Goal: Task Accomplishment & Management: Manage account settings

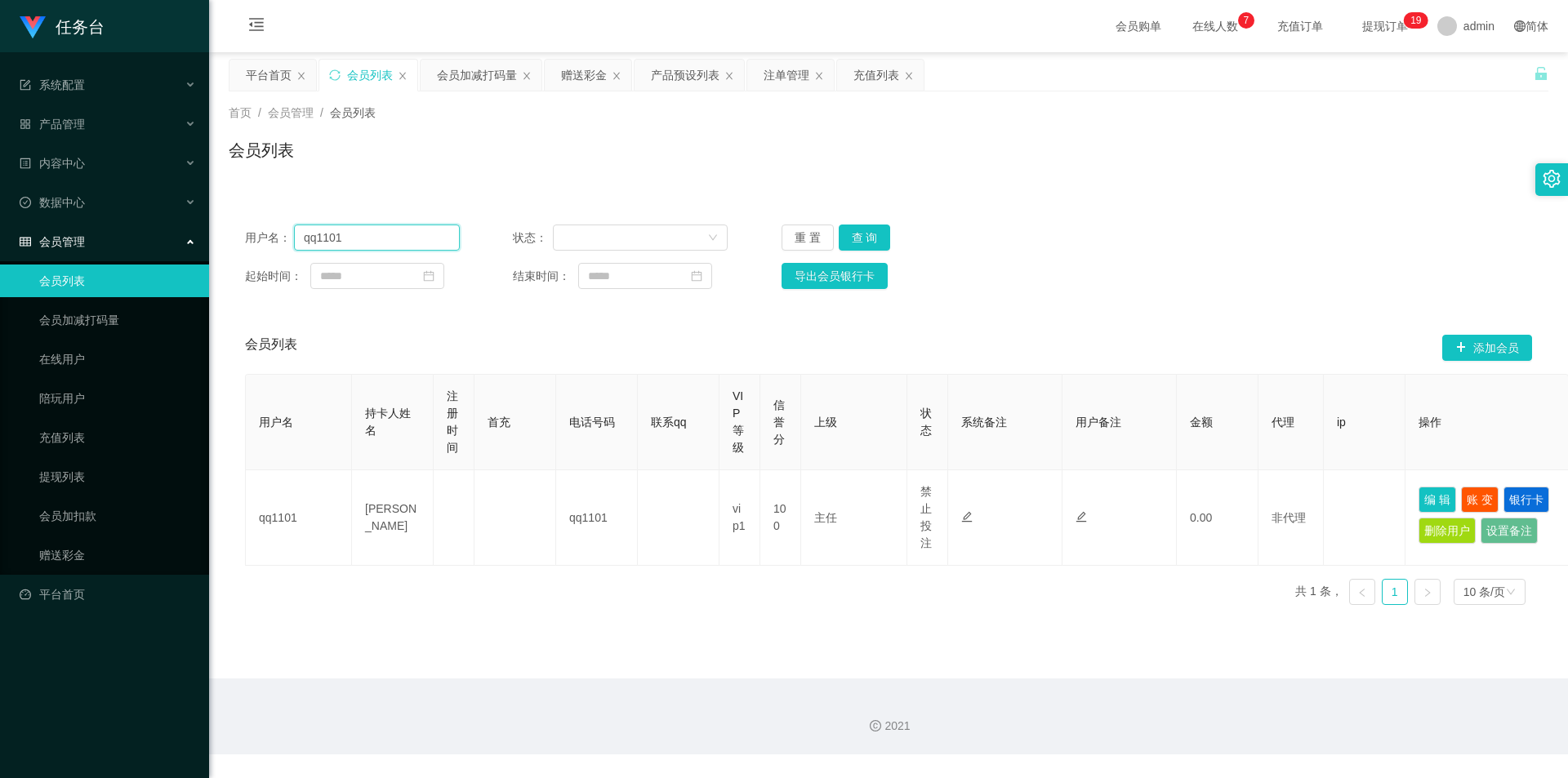
click at [391, 247] on input "qq1101" at bounding box center [377, 237] width 166 height 26
paste input "49 - 500"
click at [866, 235] on button "查 询" at bounding box center [864, 237] width 52 height 26
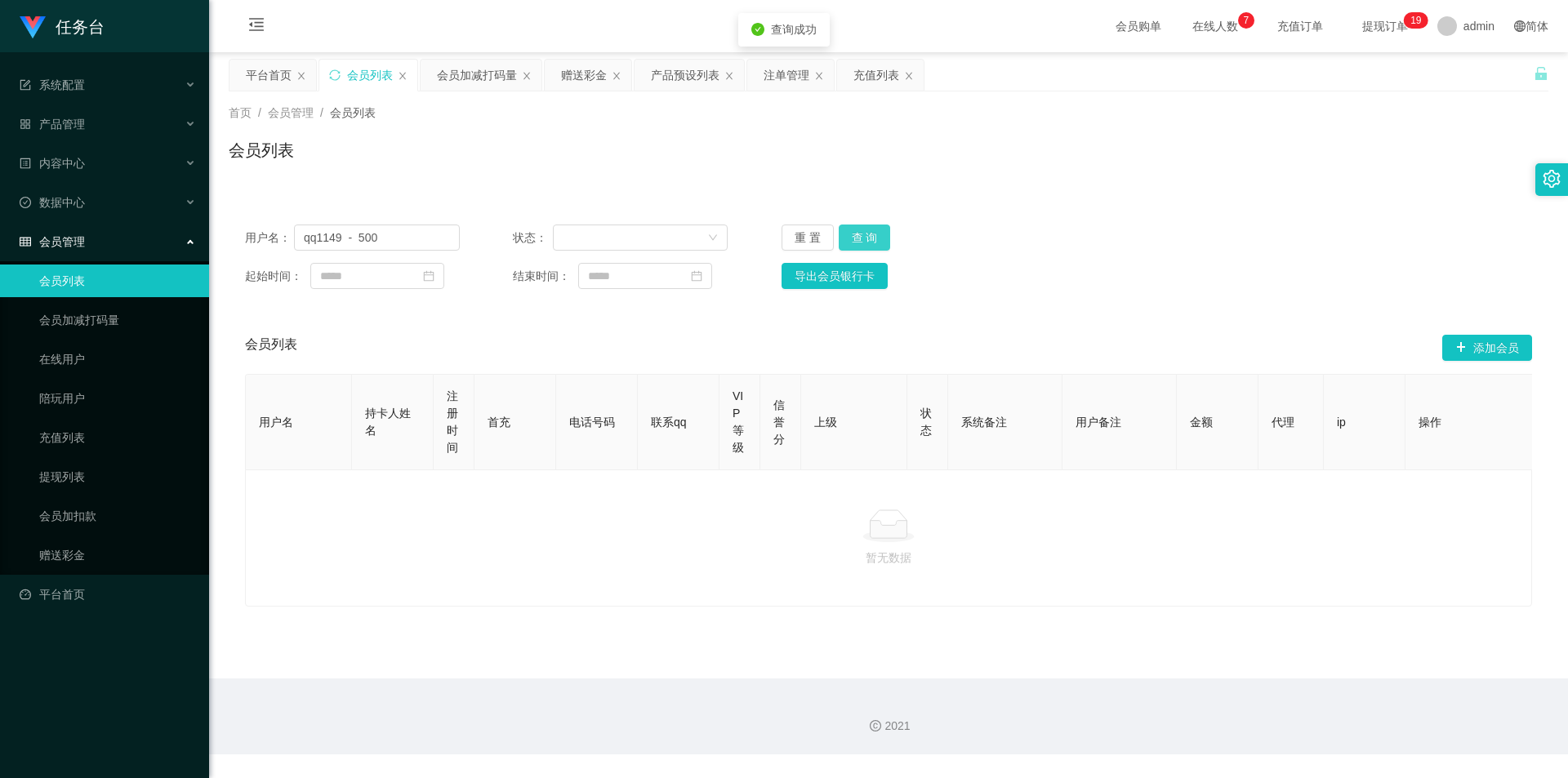
click at [866, 235] on button "查 询" at bounding box center [864, 237] width 52 height 26
drag, startPoint x: 420, startPoint y: 239, endPoint x: 476, endPoint y: 249, distance: 56.9
click at [420, 239] on input "qq1149 - 500" at bounding box center [377, 237] width 166 height 26
click at [870, 241] on button "查 询" at bounding box center [864, 237] width 52 height 26
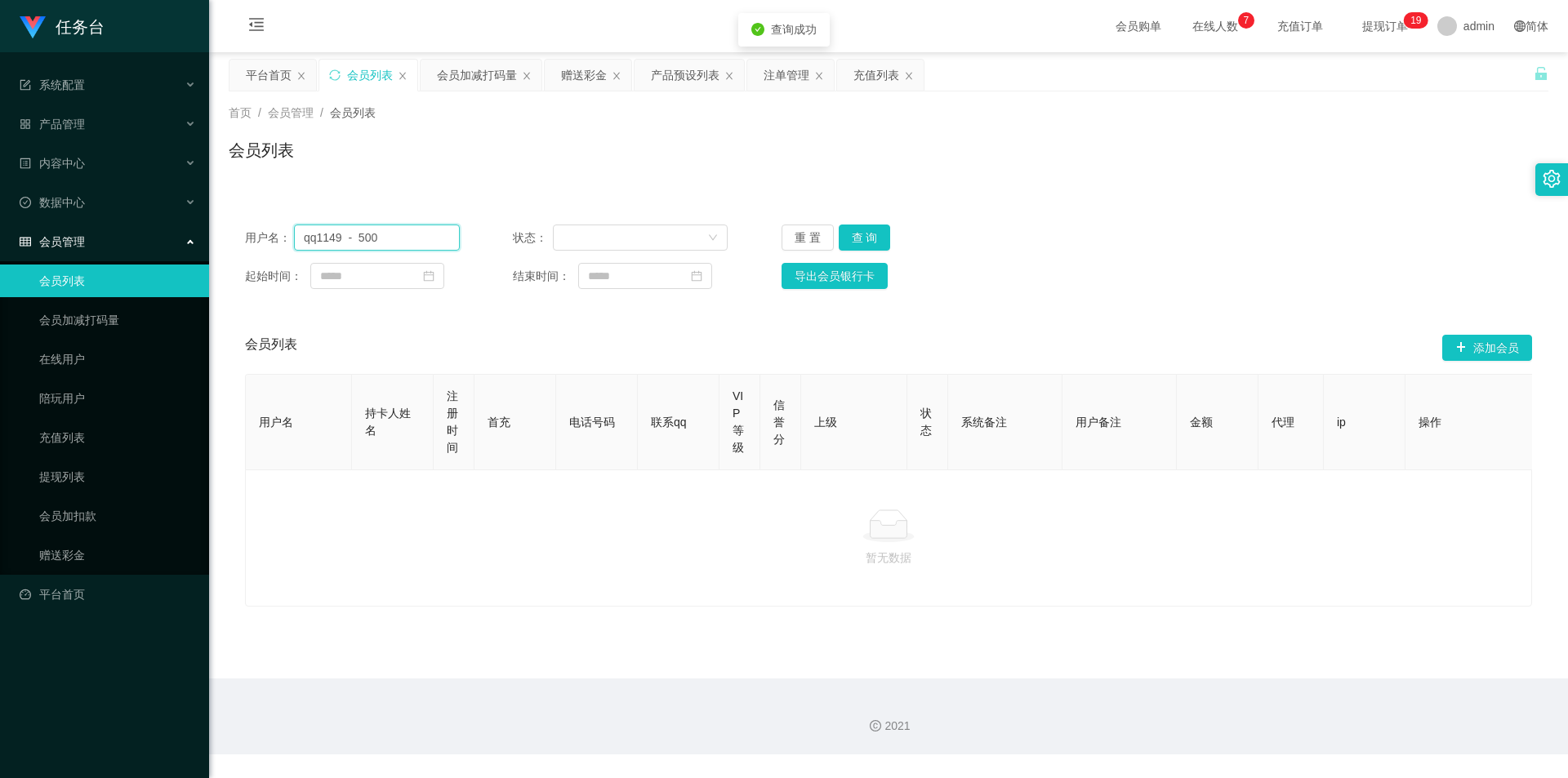
click at [306, 245] on input "qq1149 - 500" at bounding box center [377, 237] width 166 height 26
drag, startPoint x: 340, startPoint y: 239, endPoint x: 444, endPoint y: 252, distance: 104.8
click at [444, 250] on div "用户名： qq1149 - 500 状态： 重 置 查 询 起始时间： 结束时间： 导出会员银行卡" at bounding box center [888, 257] width 1319 height 97
type input "qq1149"
click at [877, 234] on button "查 询" at bounding box center [864, 237] width 52 height 26
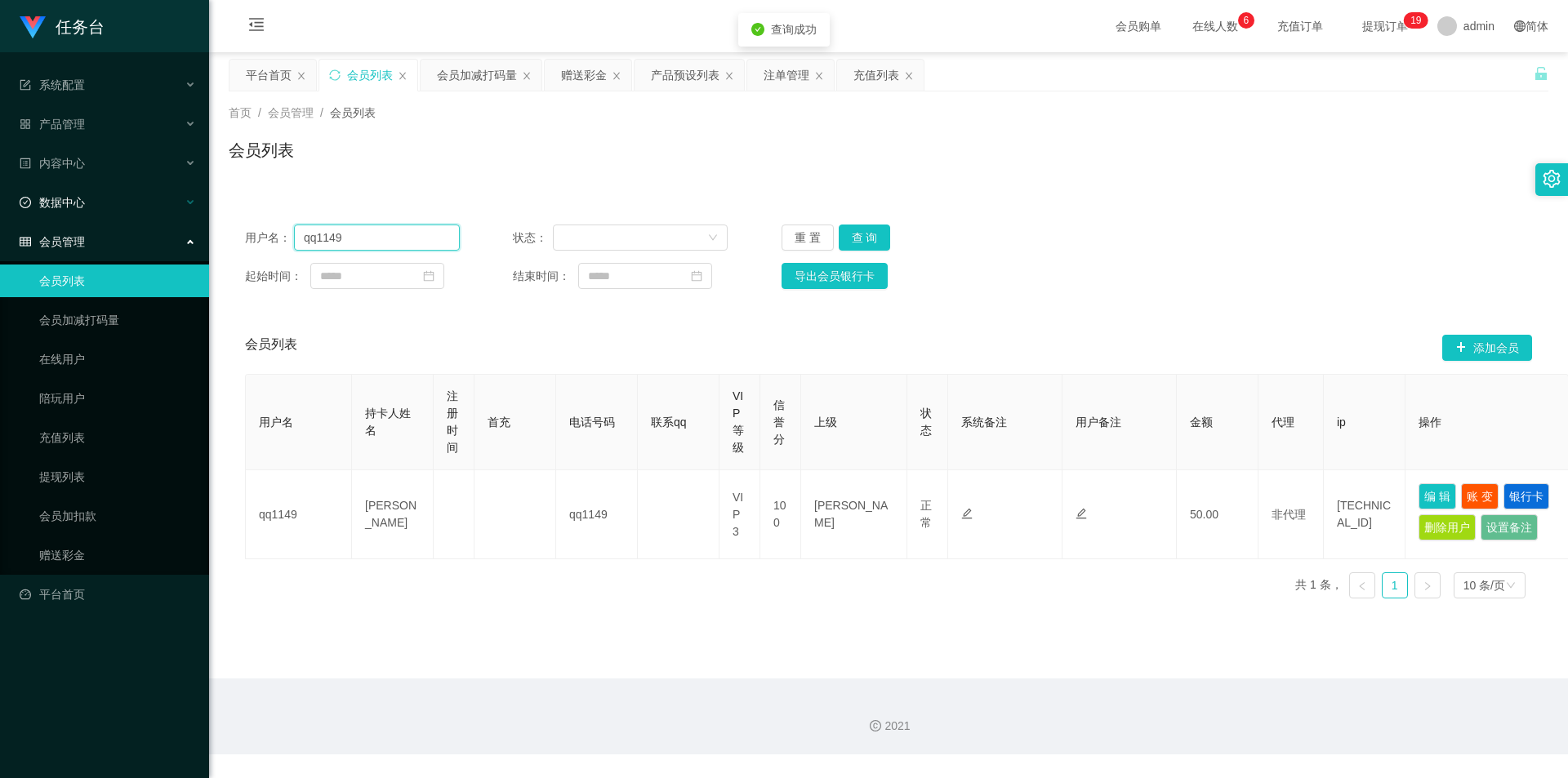
drag, startPoint x: 360, startPoint y: 237, endPoint x: 73, endPoint y: 217, distance: 287.7
click at [73, 217] on section "任务台 系统配置 产品管理 产品列表 产品预设列表 开奖记录 注单管理 即时注单 内容中心 数据中心 会员管理 会员列表 会员加减打码量 在线用户 陪玩用户 …" at bounding box center [784, 377] width 1568 height 754
click at [473, 73] on div "会员加减打码量" at bounding box center [477, 75] width 80 height 31
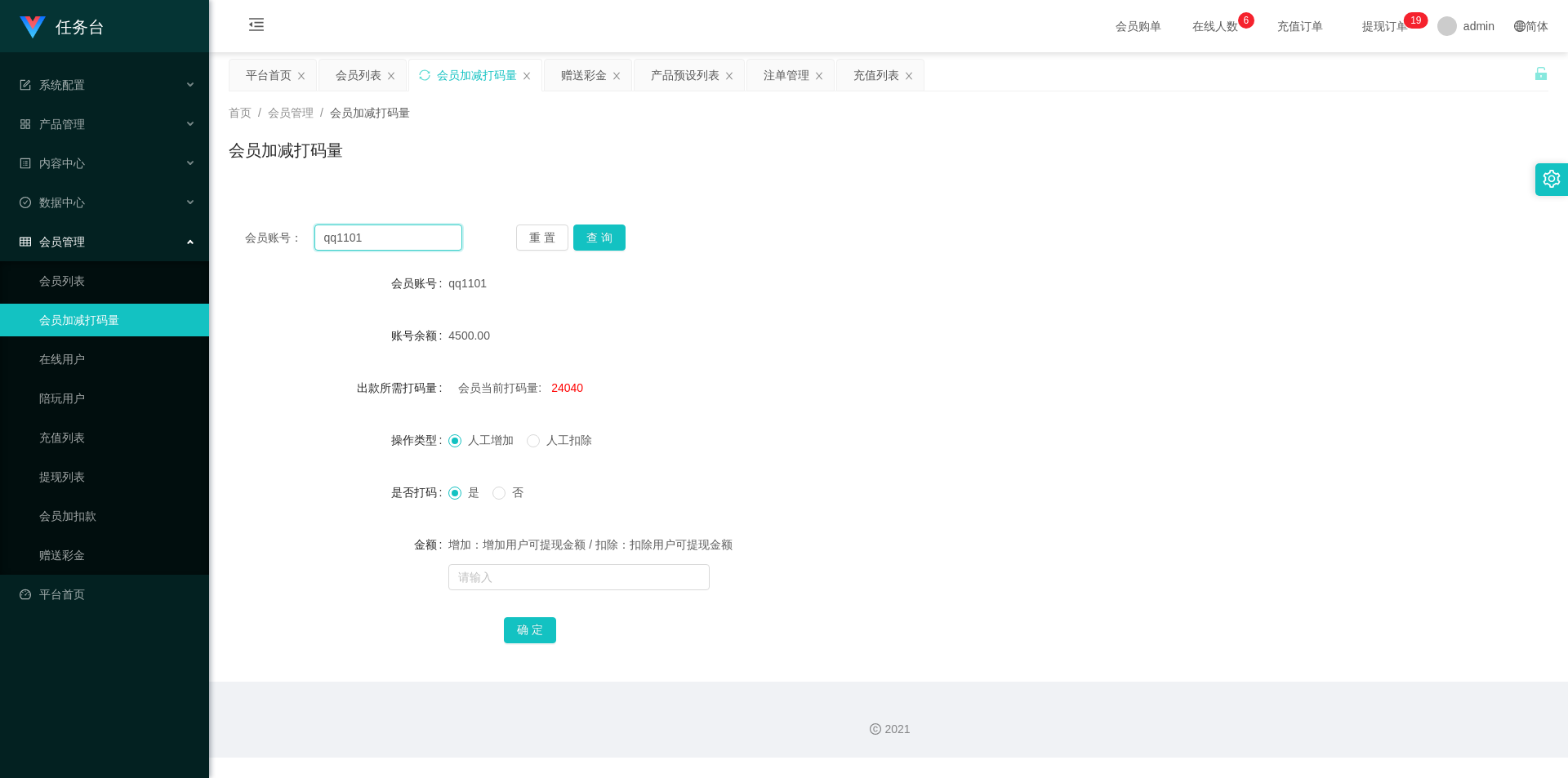
click at [417, 243] on input "qq1101" at bounding box center [388, 237] width 148 height 26
paste input "49"
type input "qq1149"
click at [594, 237] on button "查 询" at bounding box center [599, 237] width 52 height 26
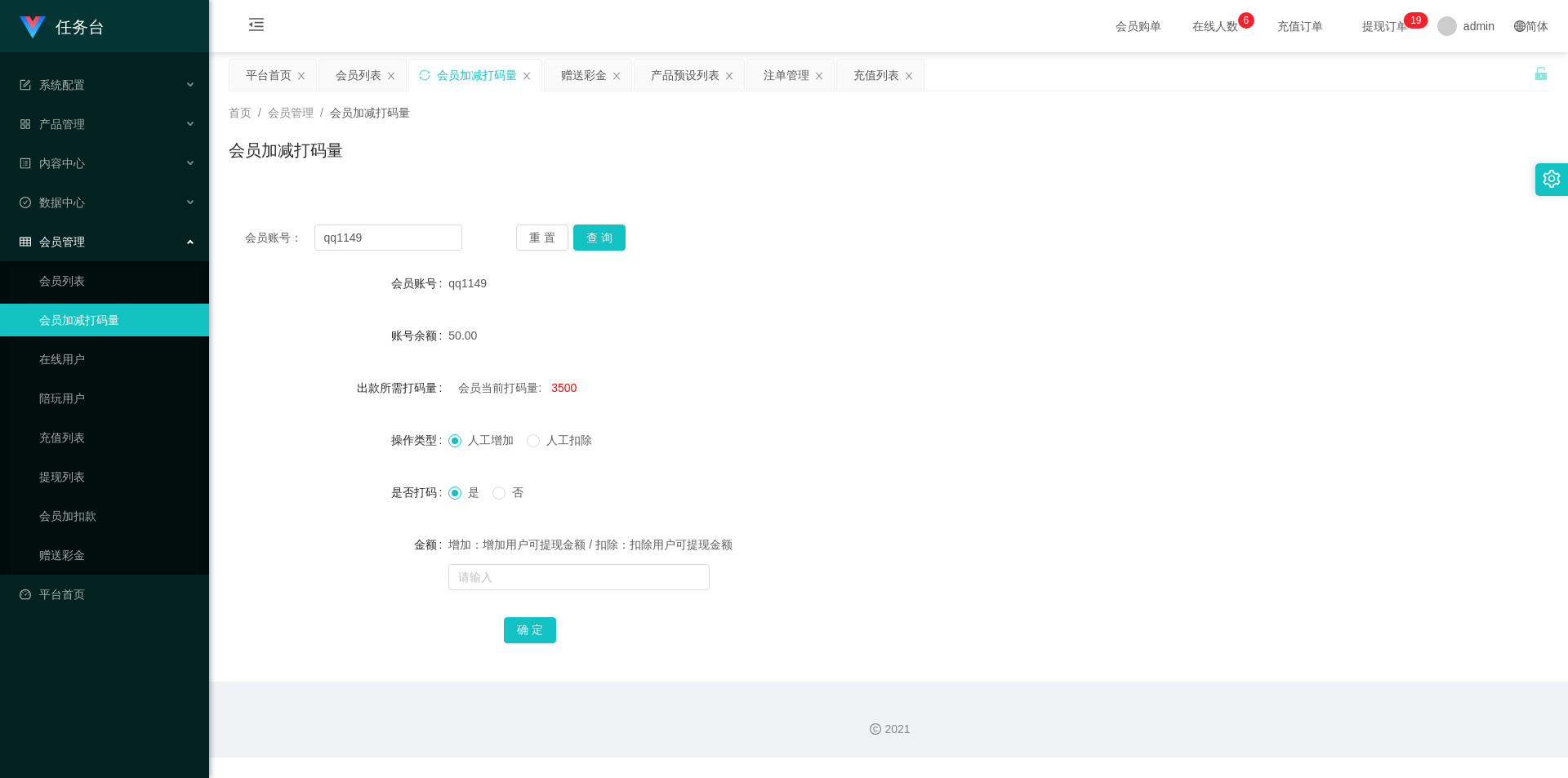
drag, startPoint x: 583, startPoint y: 69, endPoint x: 592, endPoint y: 141, distance: 72.6
click at [583, 70] on div "赠送彩金" at bounding box center [584, 75] width 46 height 31
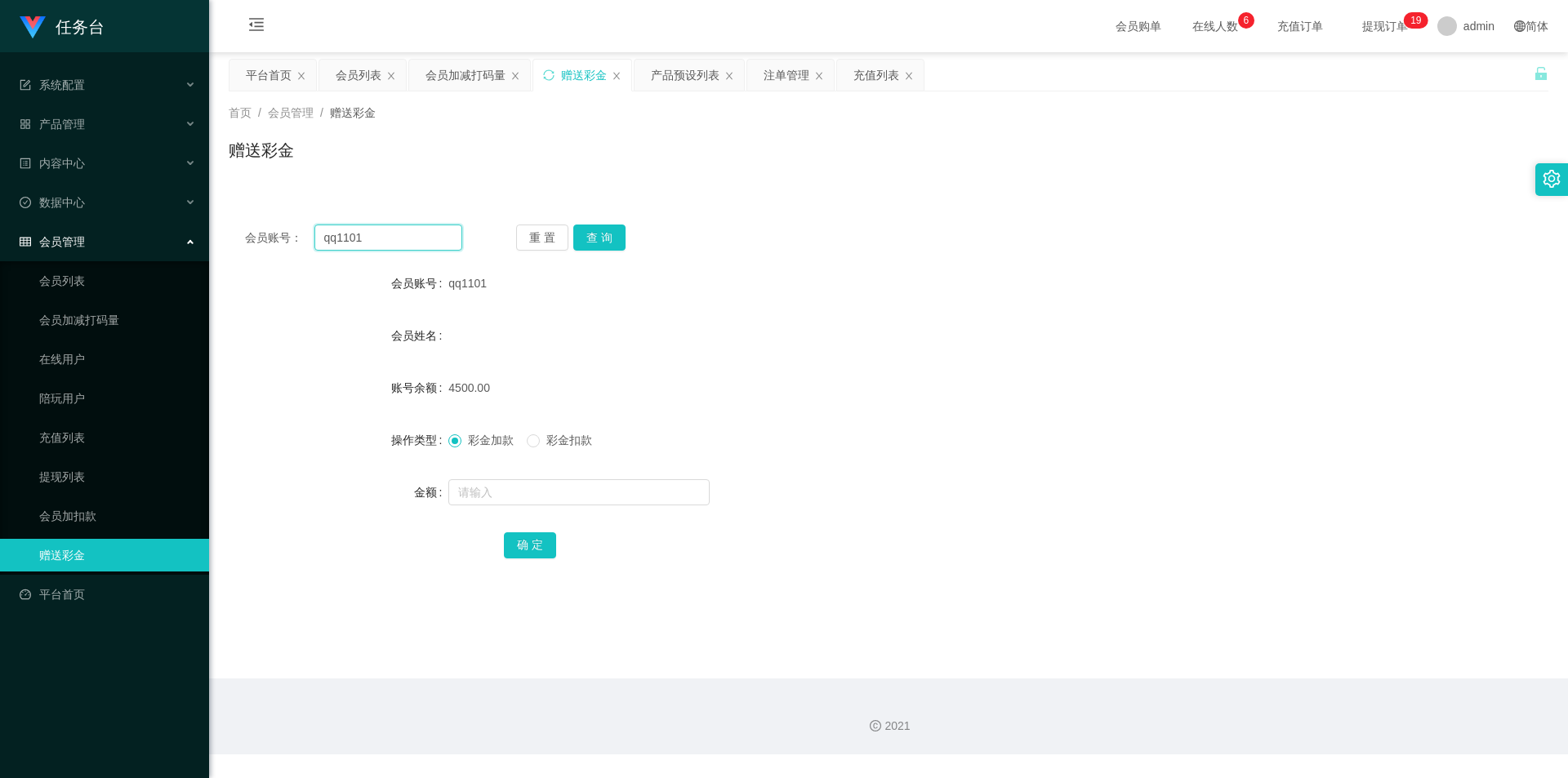
click at [414, 229] on input "qq1101" at bounding box center [388, 237] width 148 height 26
paste input "49"
type input "qq1149"
click at [580, 231] on button "查 询" at bounding box center [599, 237] width 52 height 26
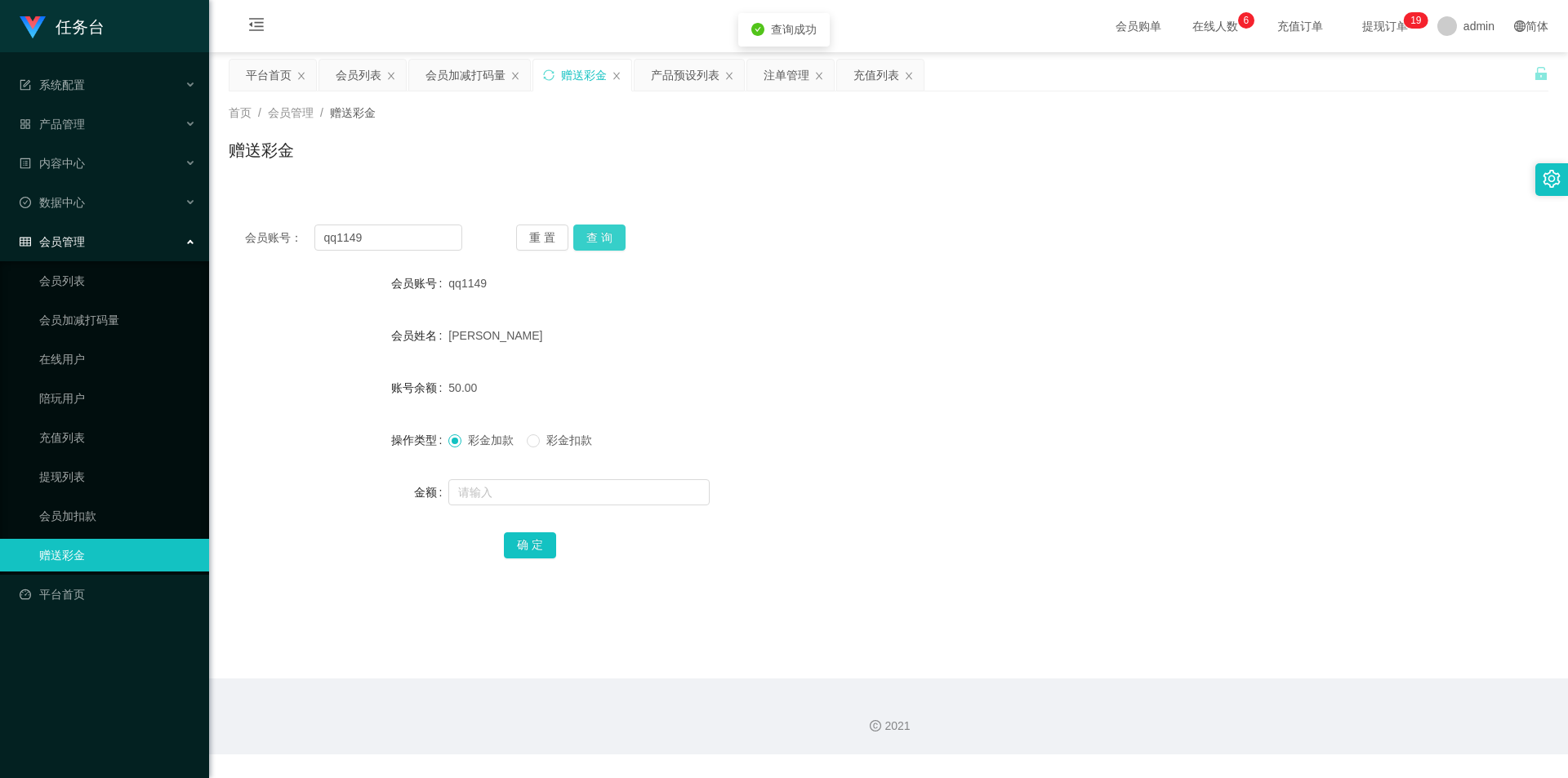
click at [609, 237] on button "查 询" at bounding box center [599, 237] width 52 height 26
drag, startPoint x: 782, startPoint y: 77, endPoint x: 792, endPoint y: 212, distance: 135.4
click at [782, 77] on div "注单管理" at bounding box center [786, 75] width 46 height 31
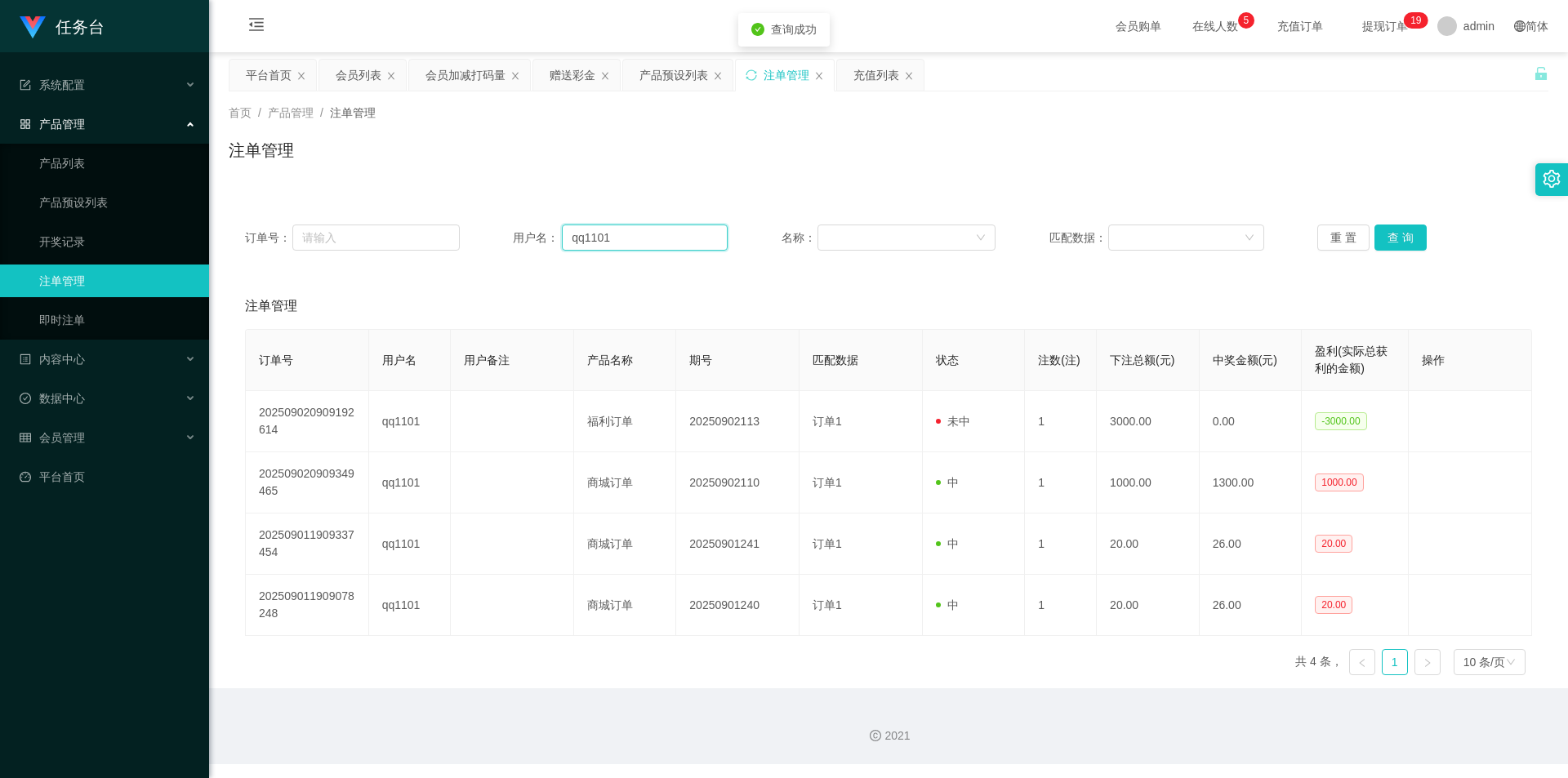
click at [670, 229] on input "qq1101" at bounding box center [645, 237] width 166 height 26
click at [670, 230] on input "qq1101" at bounding box center [645, 237] width 166 height 26
paste input "49"
type input "qq1149"
click at [1397, 240] on button "查 询" at bounding box center [1400, 237] width 52 height 26
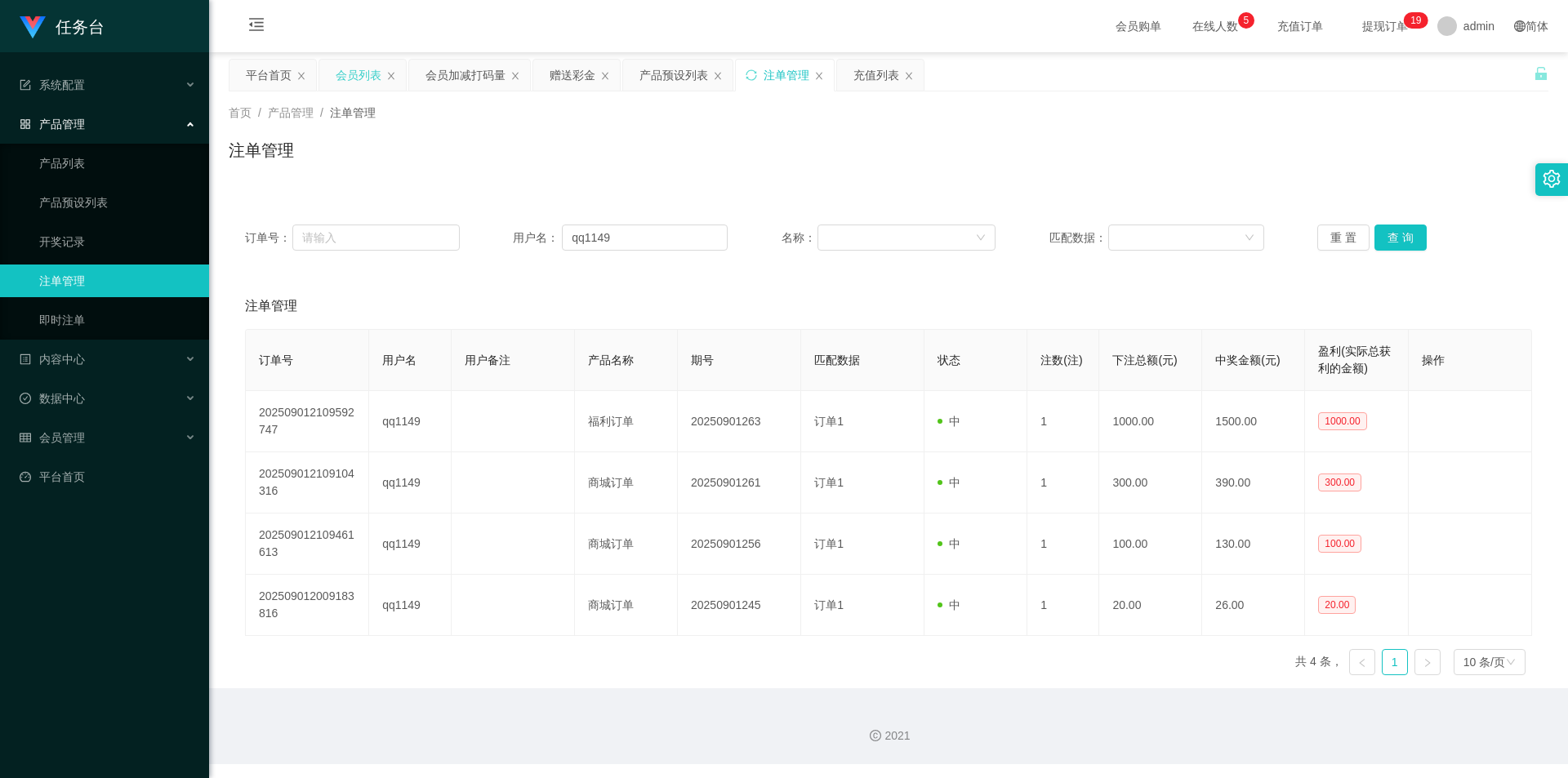
click at [361, 74] on div "会员列表" at bounding box center [358, 75] width 46 height 31
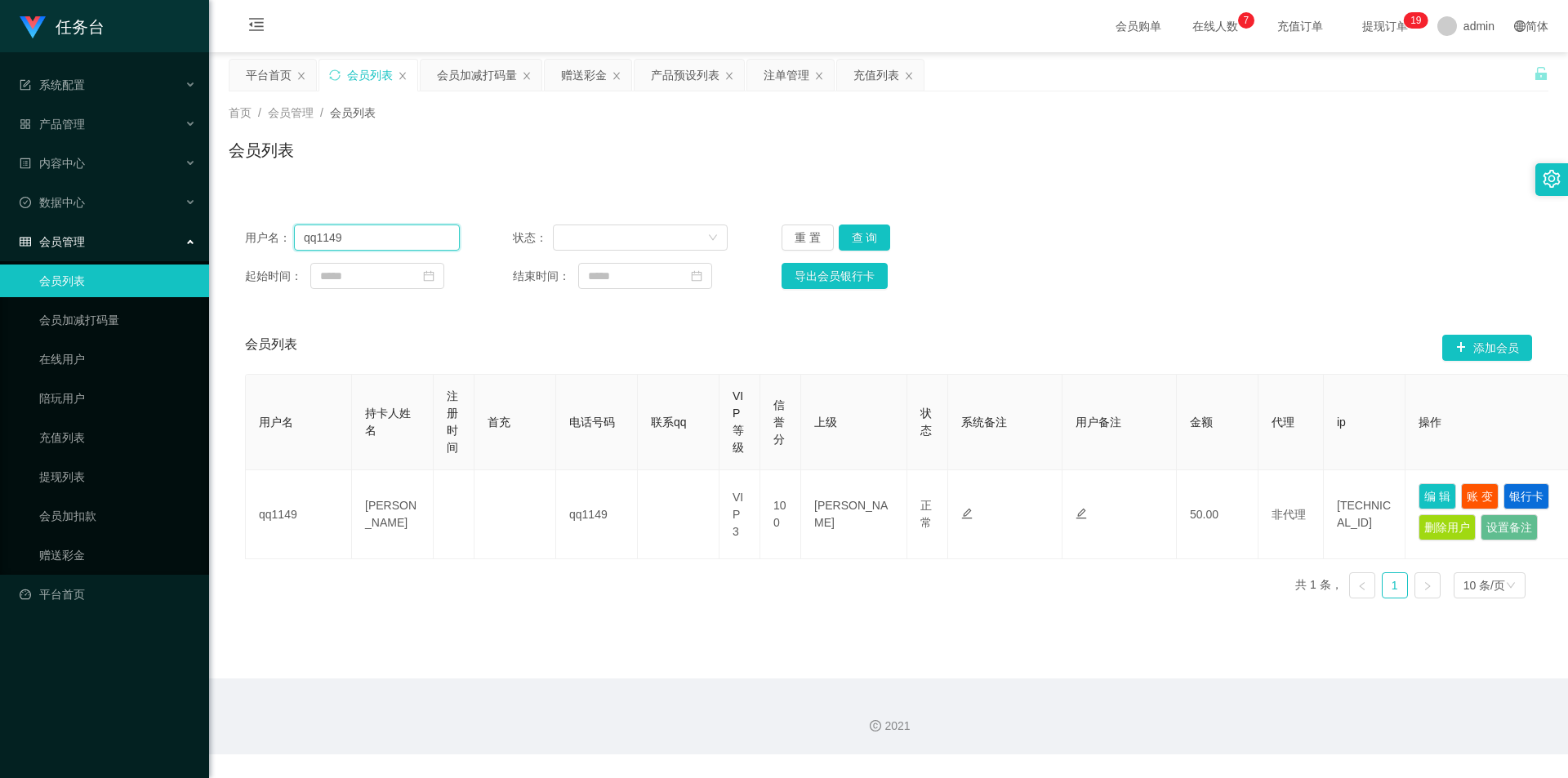
click at [376, 249] on input "qq1149" at bounding box center [377, 237] width 166 height 26
drag, startPoint x: 576, startPoint y: 77, endPoint x: 597, endPoint y: 190, distance: 114.9
click at [576, 77] on div "赠送彩金" at bounding box center [584, 75] width 46 height 31
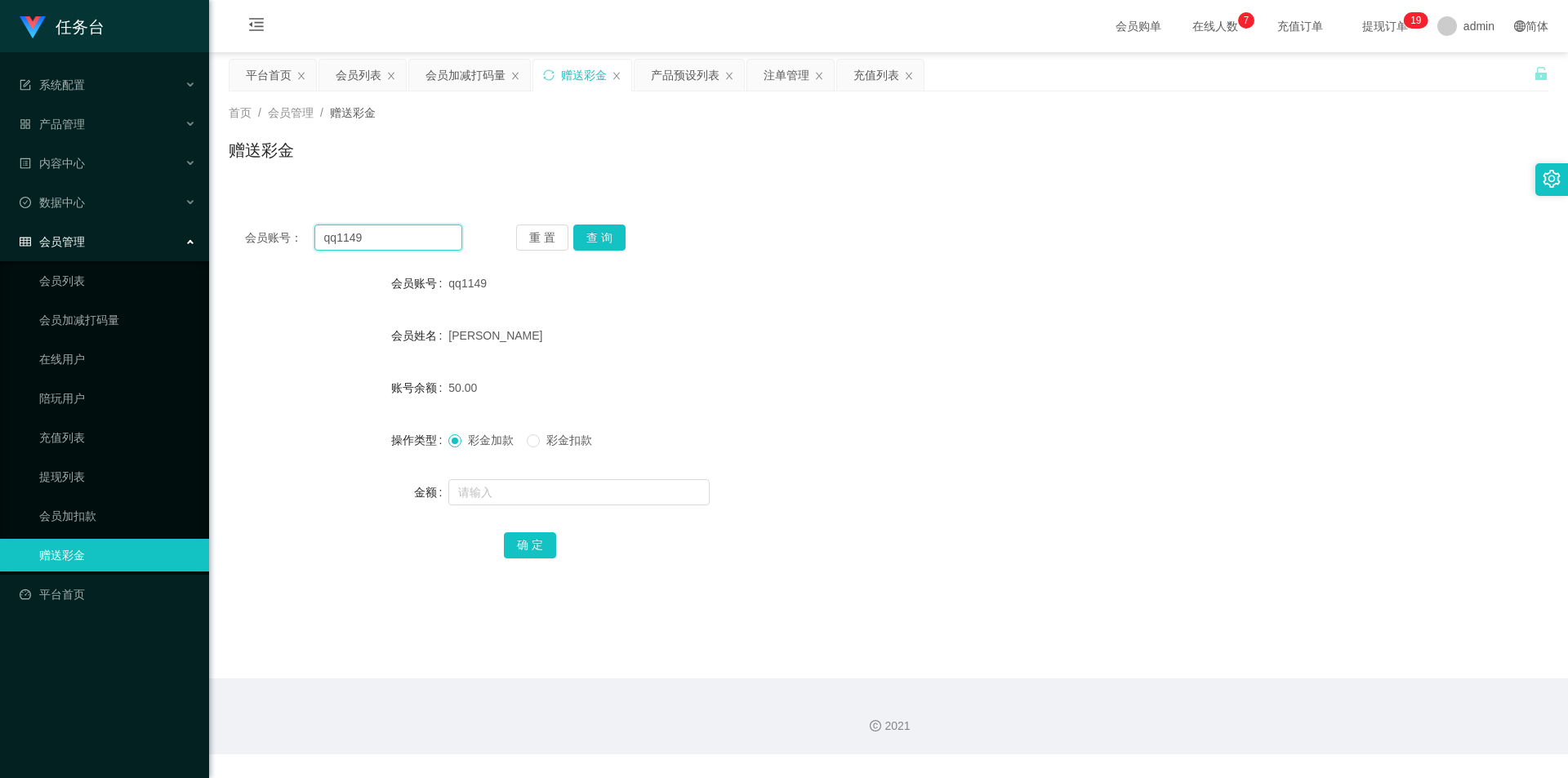
click at [384, 243] on input "qq1149" at bounding box center [388, 237] width 148 height 26
click at [610, 236] on button "查 询" at bounding box center [599, 237] width 52 height 26
click at [547, 503] on input "text" at bounding box center [579, 491] width 261 height 26
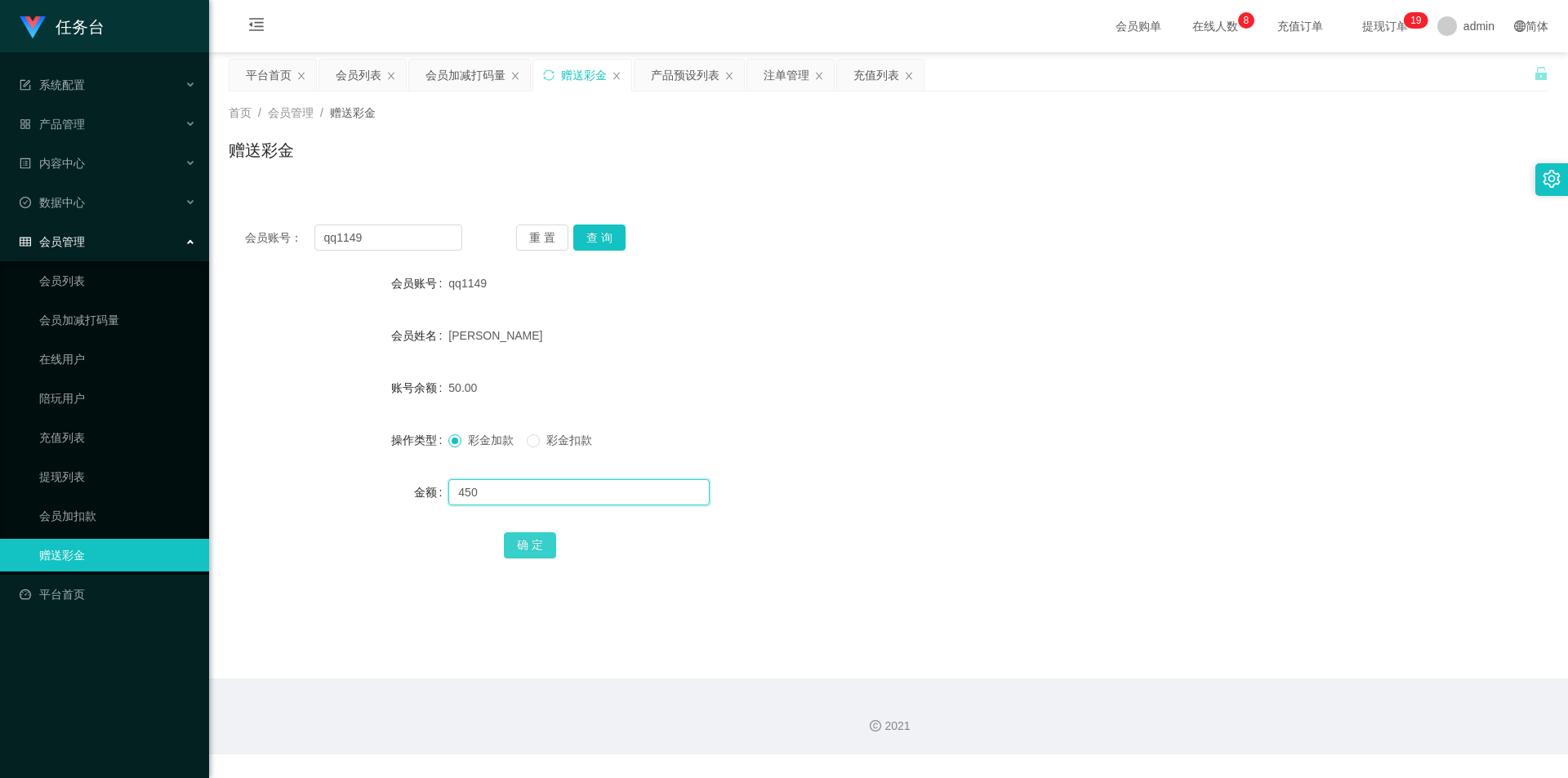
type input "450"
click at [538, 549] on button "确 定" at bounding box center [530, 545] width 52 height 26
drag, startPoint x: 349, startPoint y: 77, endPoint x: 726, endPoint y: 288, distance: 432.0
click at [360, 89] on div "会员列表" at bounding box center [358, 75] width 46 height 31
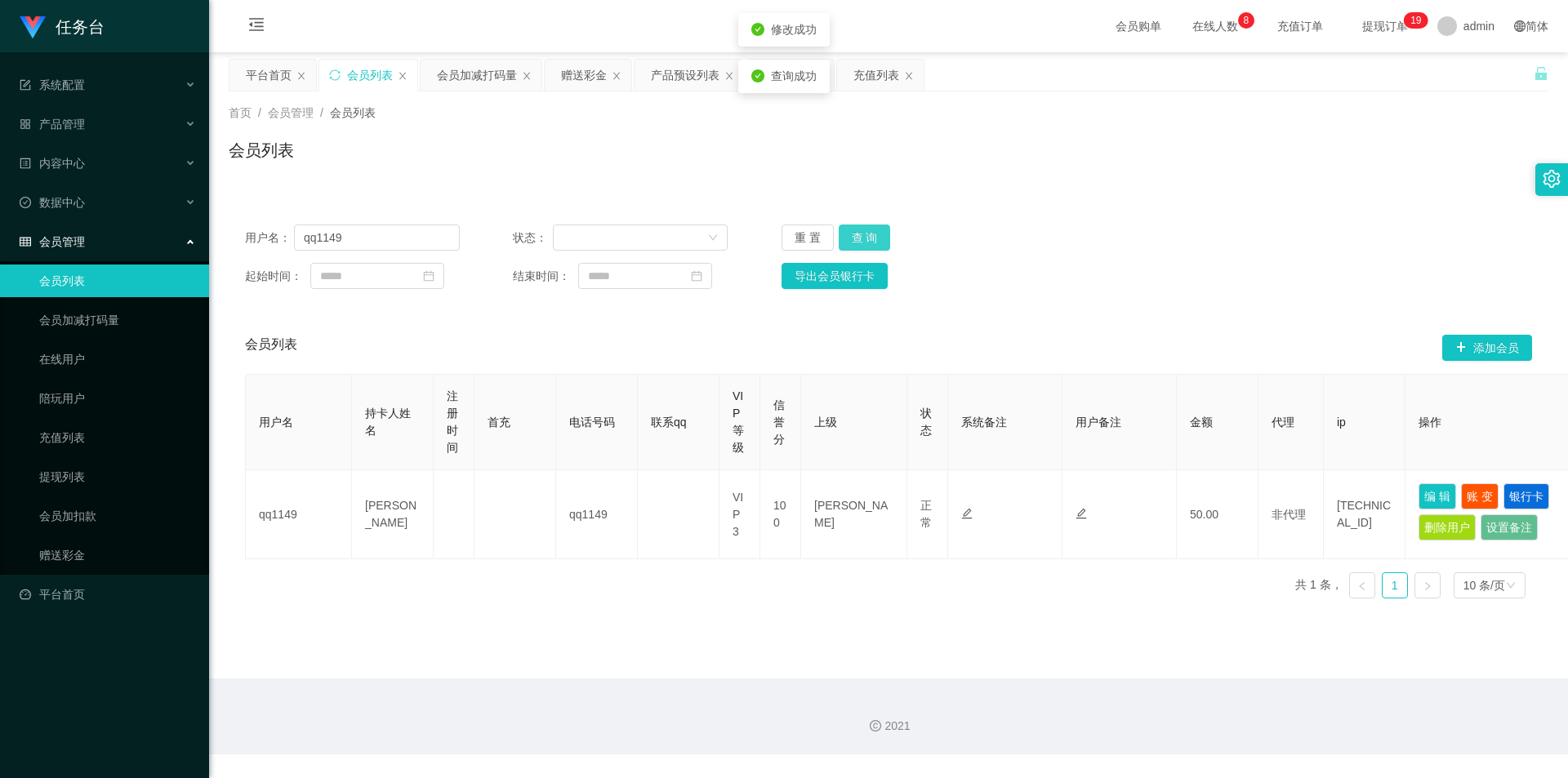
click at [875, 231] on button "查 询" at bounding box center [864, 237] width 52 height 26
drag, startPoint x: 876, startPoint y: 231, endPoint x: 892, endPoint y: 235, distance: 16.5
click at [877, 231] on button "查 询" at bounding box center [864, 237] width 52 height 26
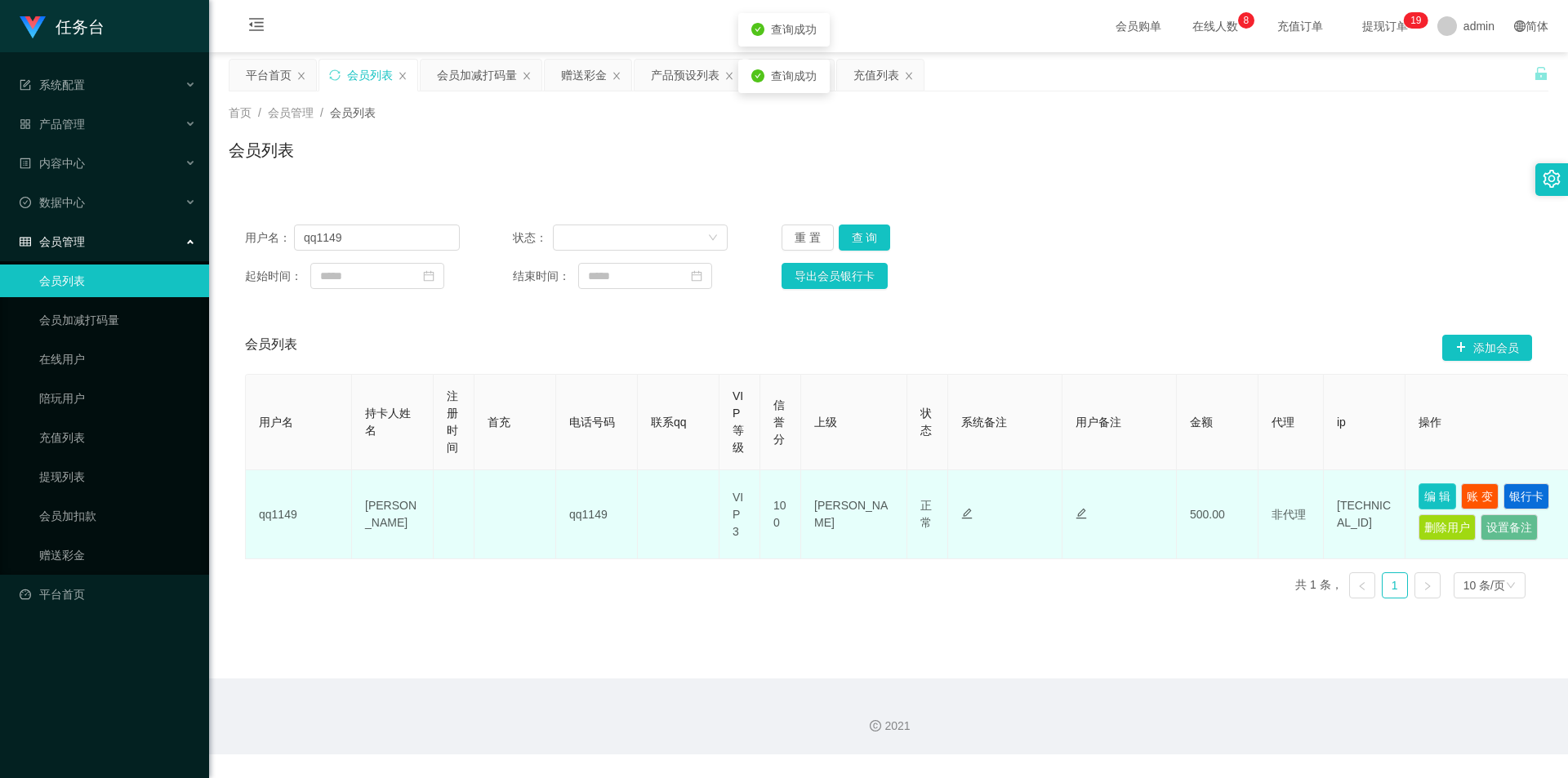
drag, startPoint x: 1441, startPoint y: 497, endPoint x: 1287, endPoint y: 529, distance: 157.3
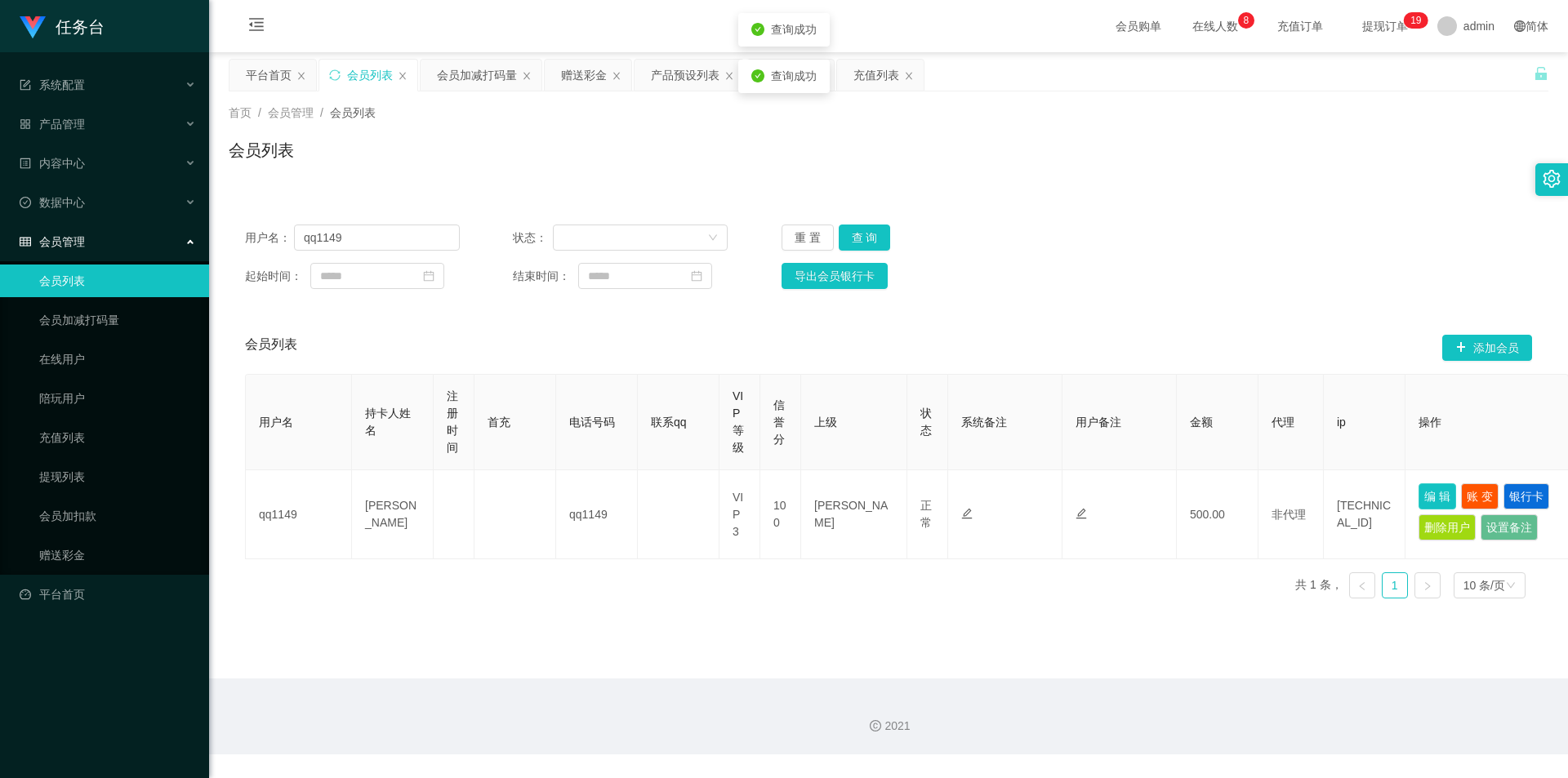
click at [1439, 498] on button "编 辑" at bounding box center [1437, 495] width 37 height 26
type input "qq1149"
type input "[PERSON_NAME]"
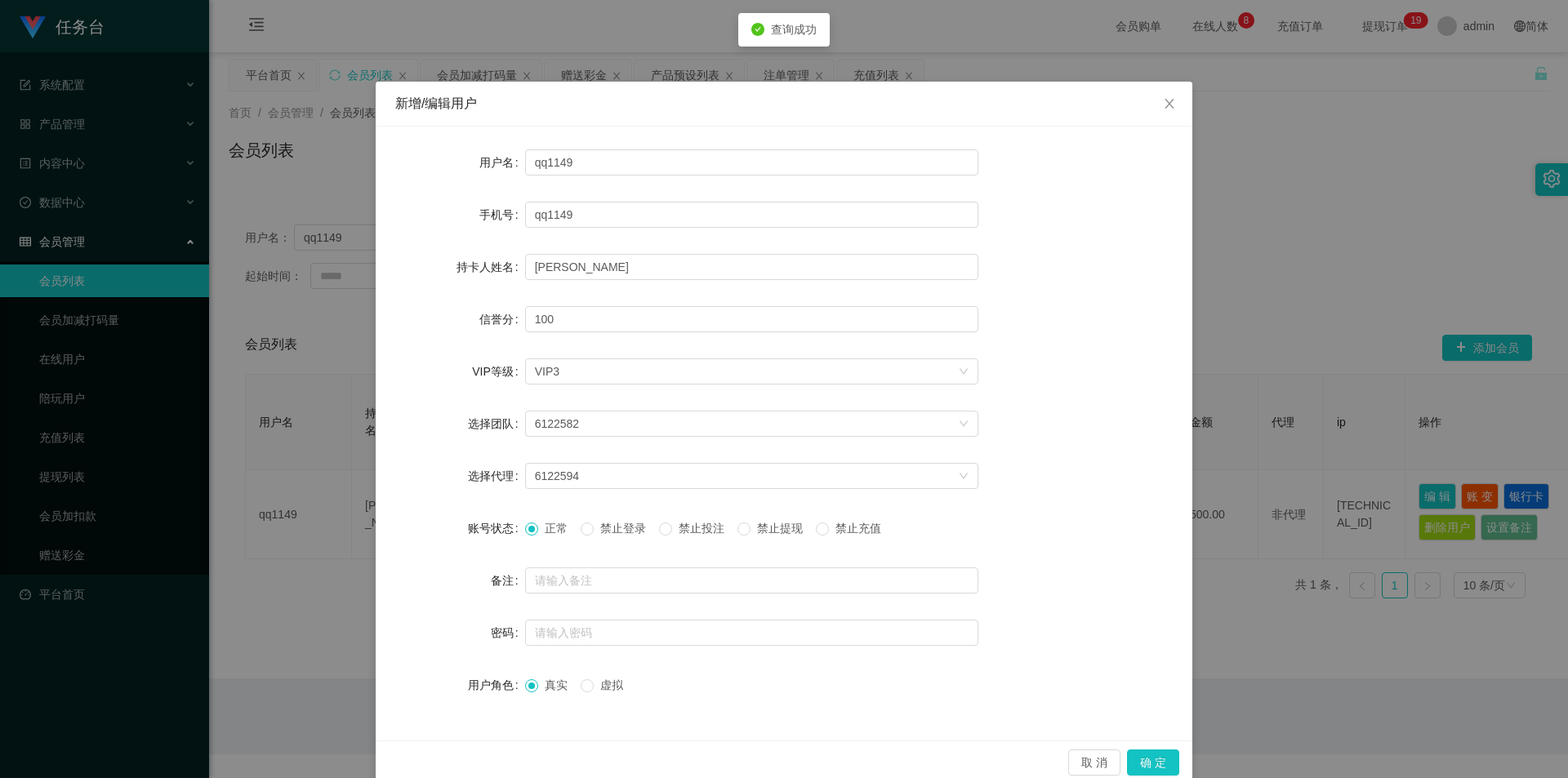
drag, startPoint x: 694, startPoint y: 521, endPoint x: 706, endPoint y: 543, distance: 25.1
click at [694, 522] on span "禁止投注" at bounding box center [701, 529] width 59 height 13
click at [1153, 757] on button "确 定" at bounding box center [1153, 762] width 52 height 26
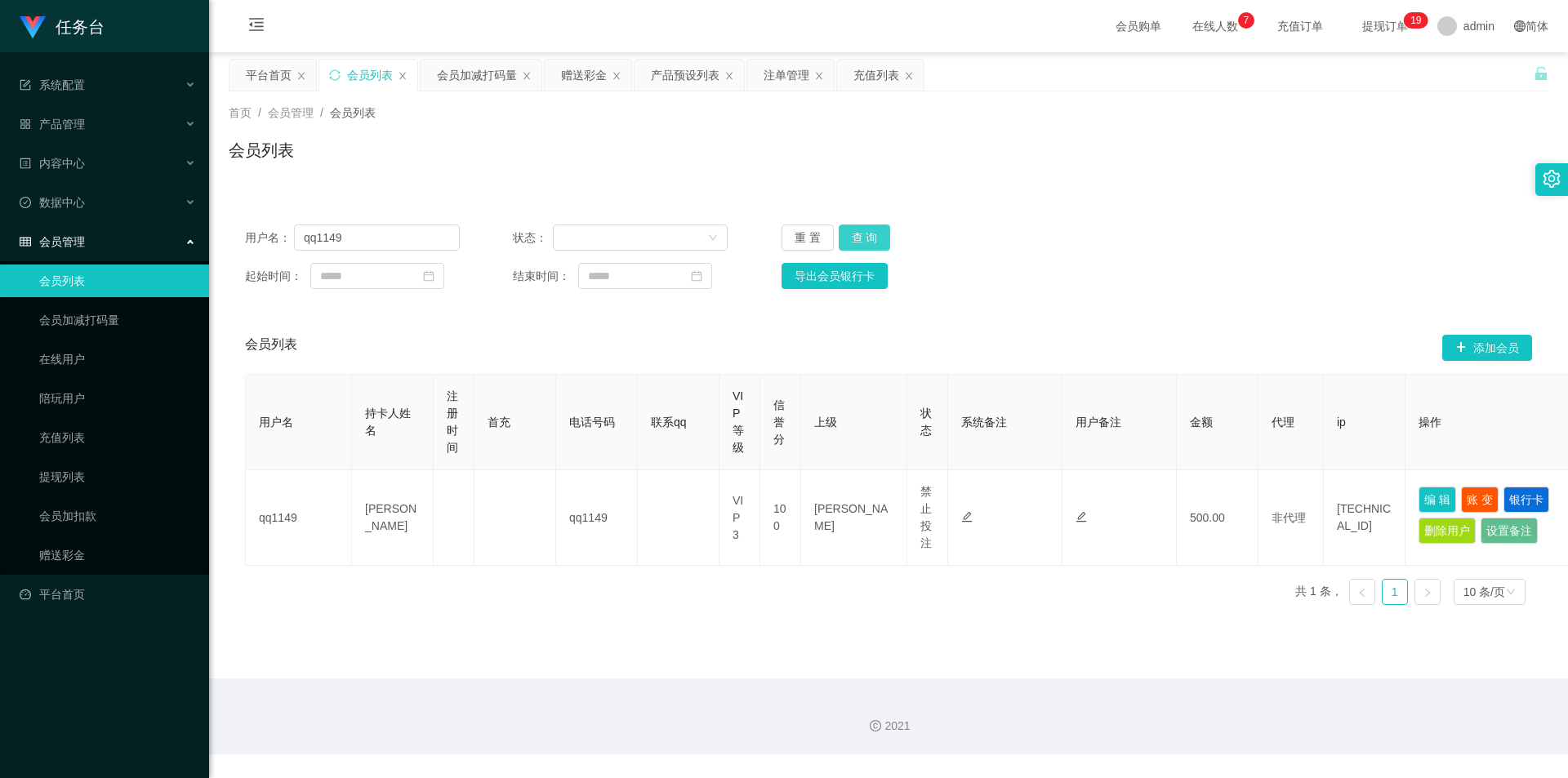
click at [877, 243] on button "查 询" at bounding box center [864, 237] width 52 height 26
click at [687, 80] on div "产品预设列表" at bounding box center [685, 75] width 69 height 31
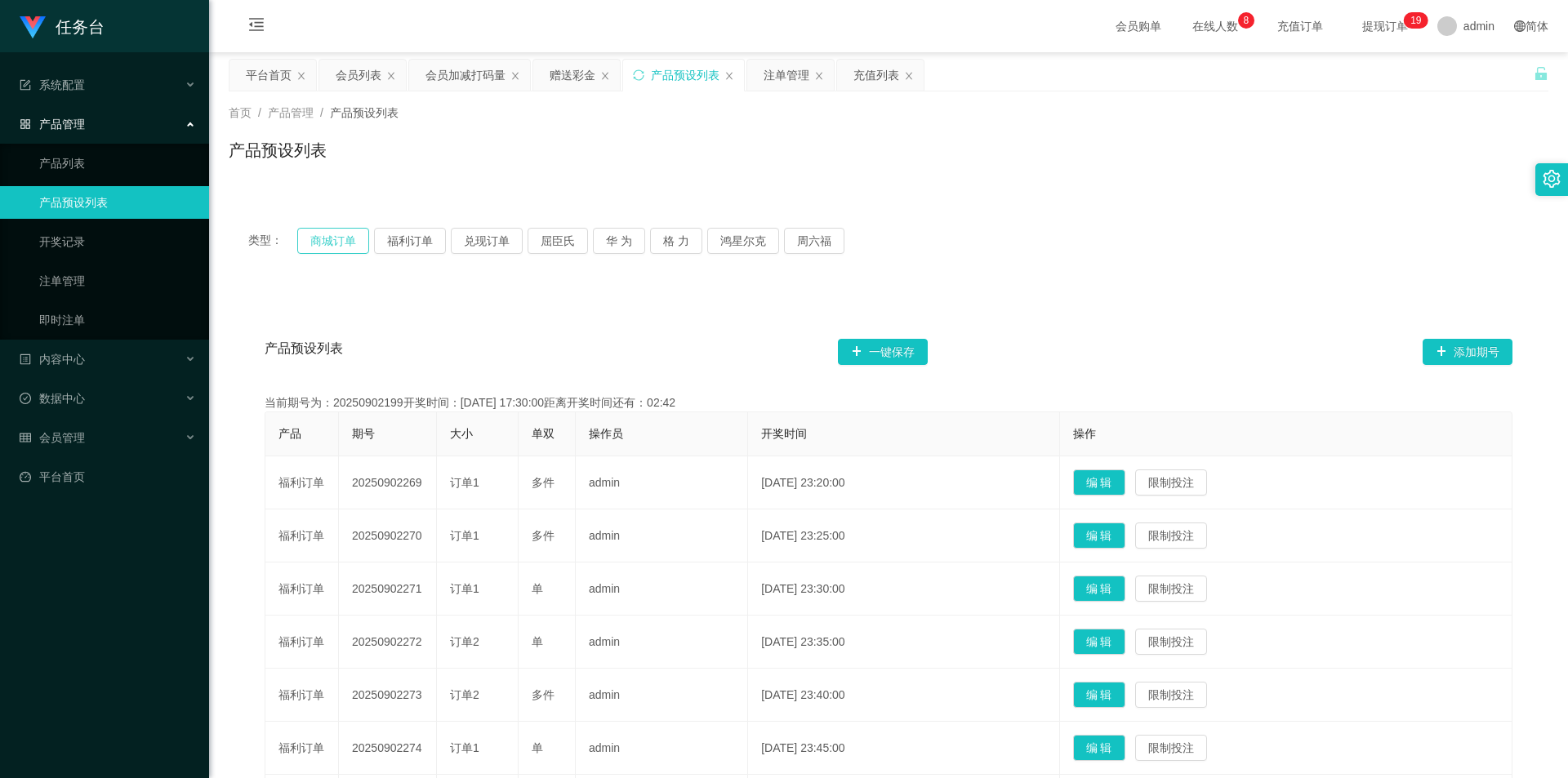
click at [333, 243] on button "商城订单" at bounding box center [332, 240] width 71 height 26
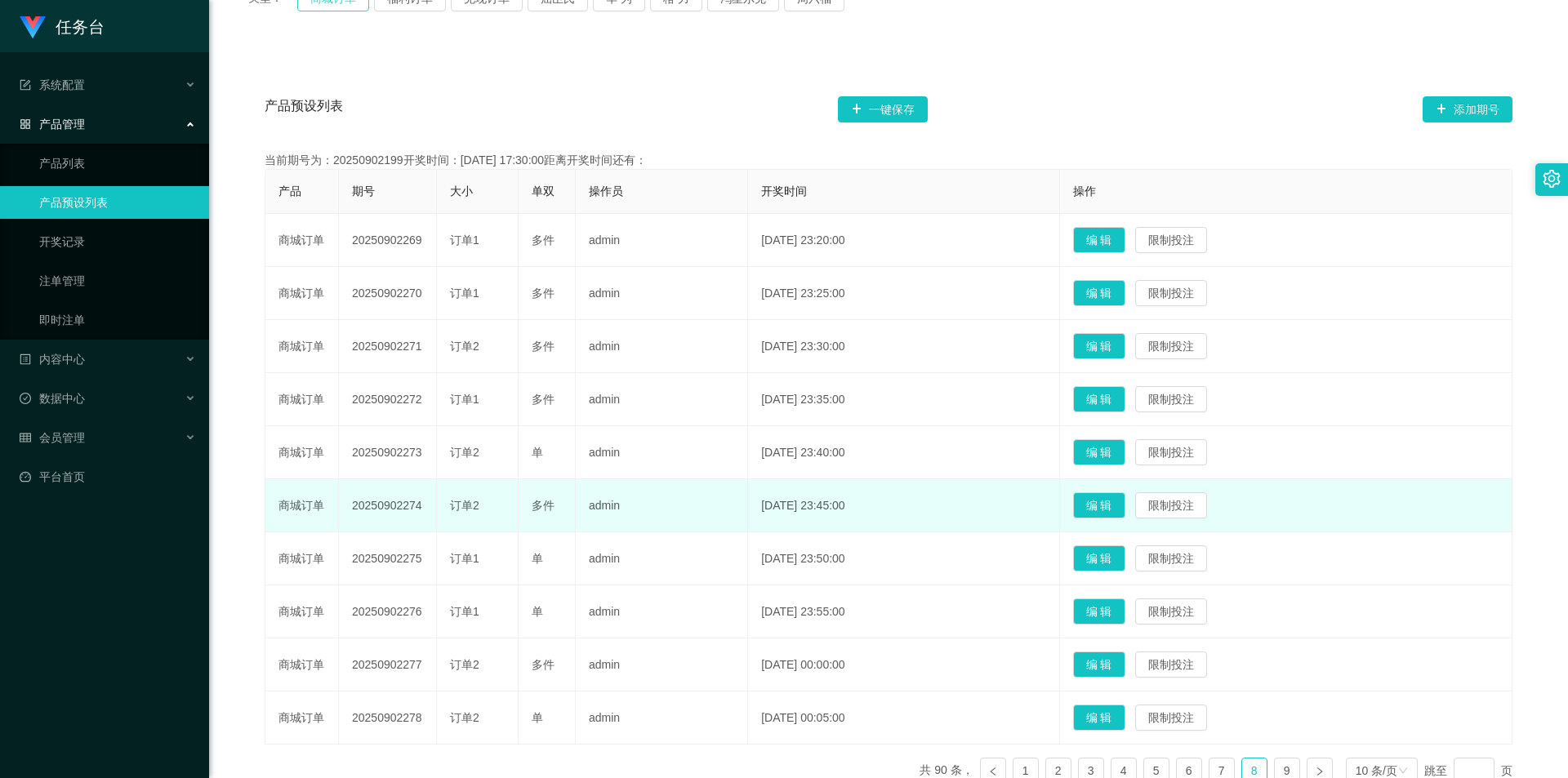
scroll to position [245, 0]
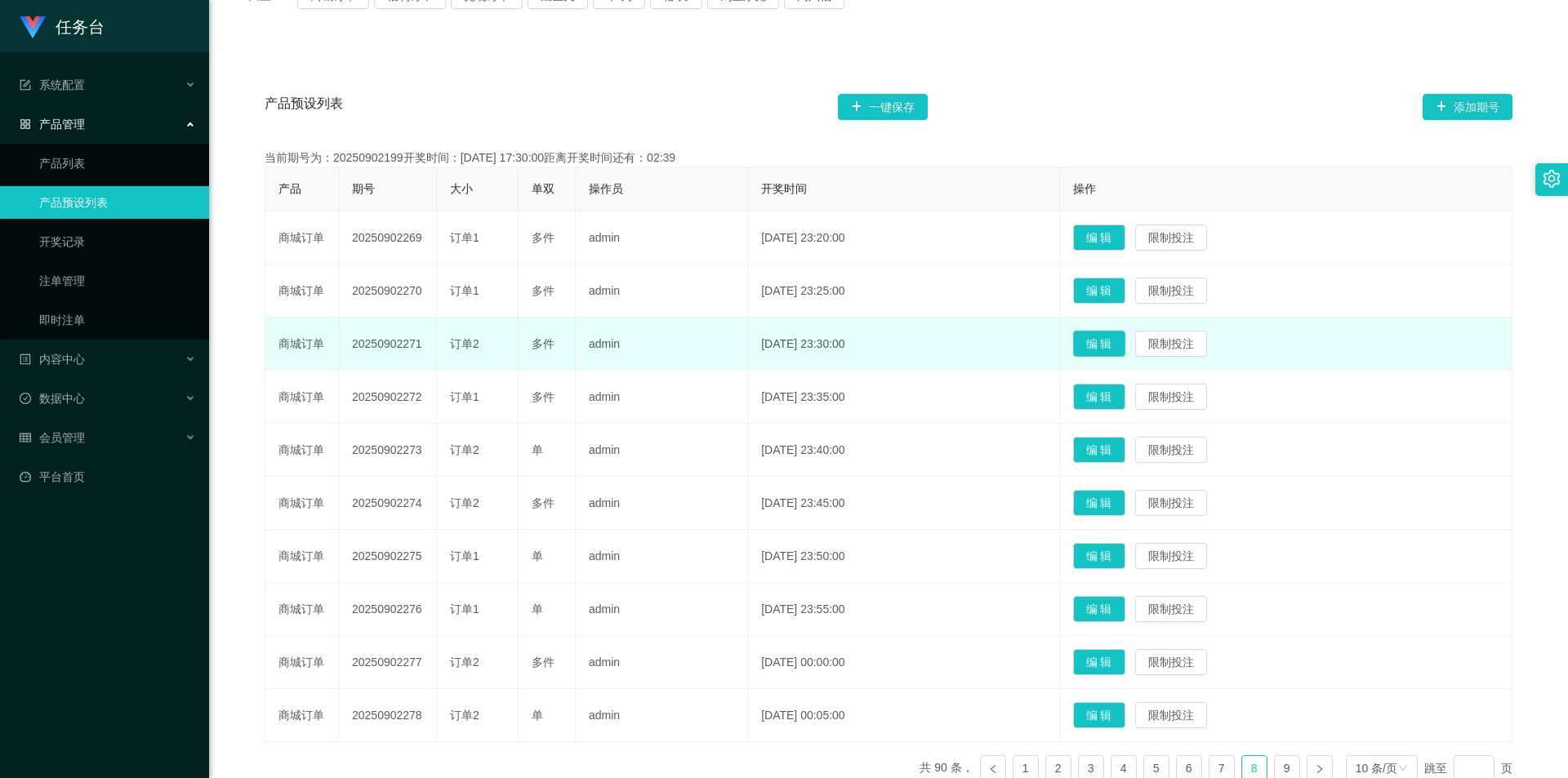
click at [1125, 340] on button "编 辑" at bounding box center [1098, 343] width 52 height 26
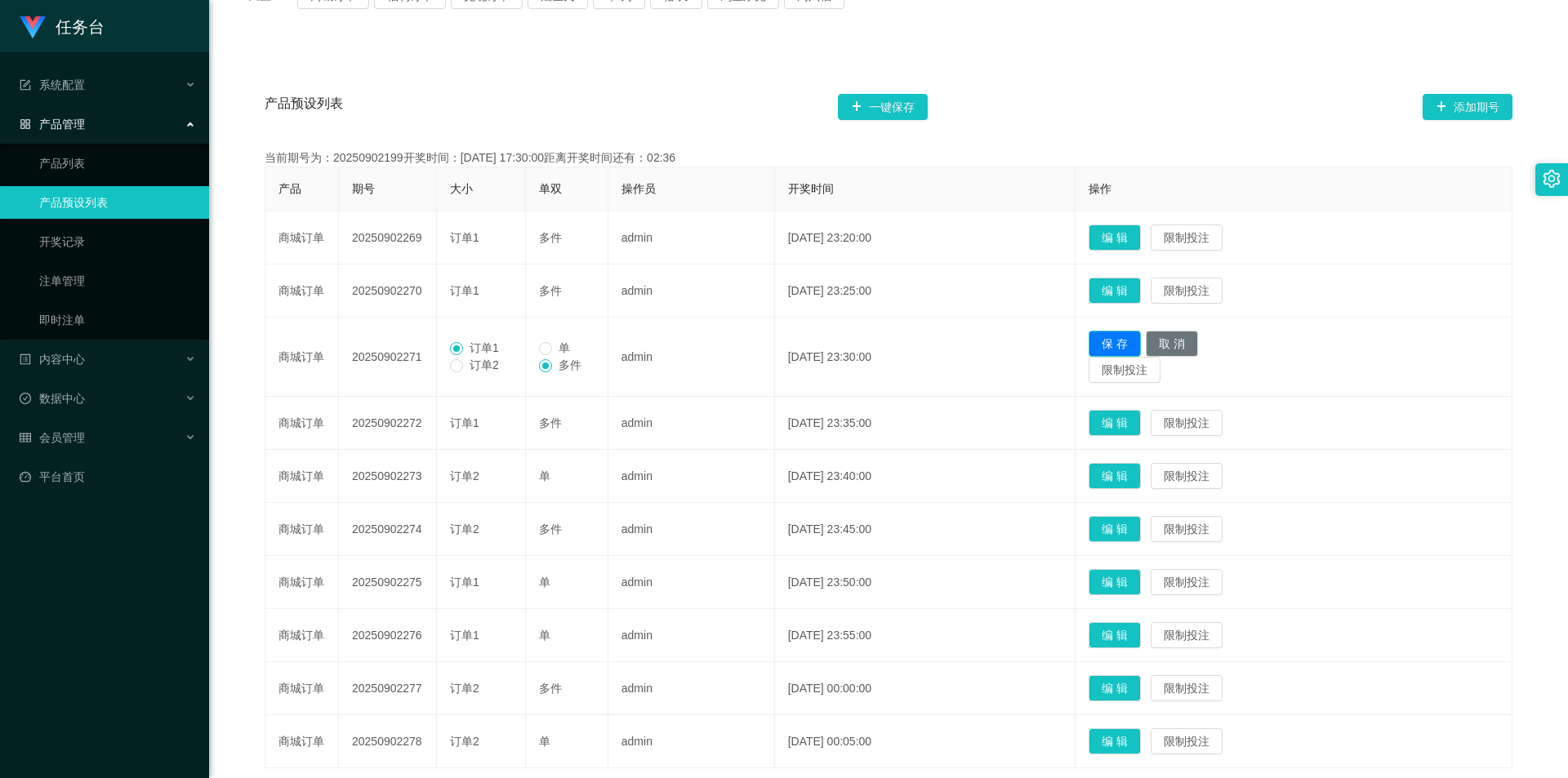
click at [1138, 340] on button "保 存" at bounding box center [1115, 343] width 52 height 26
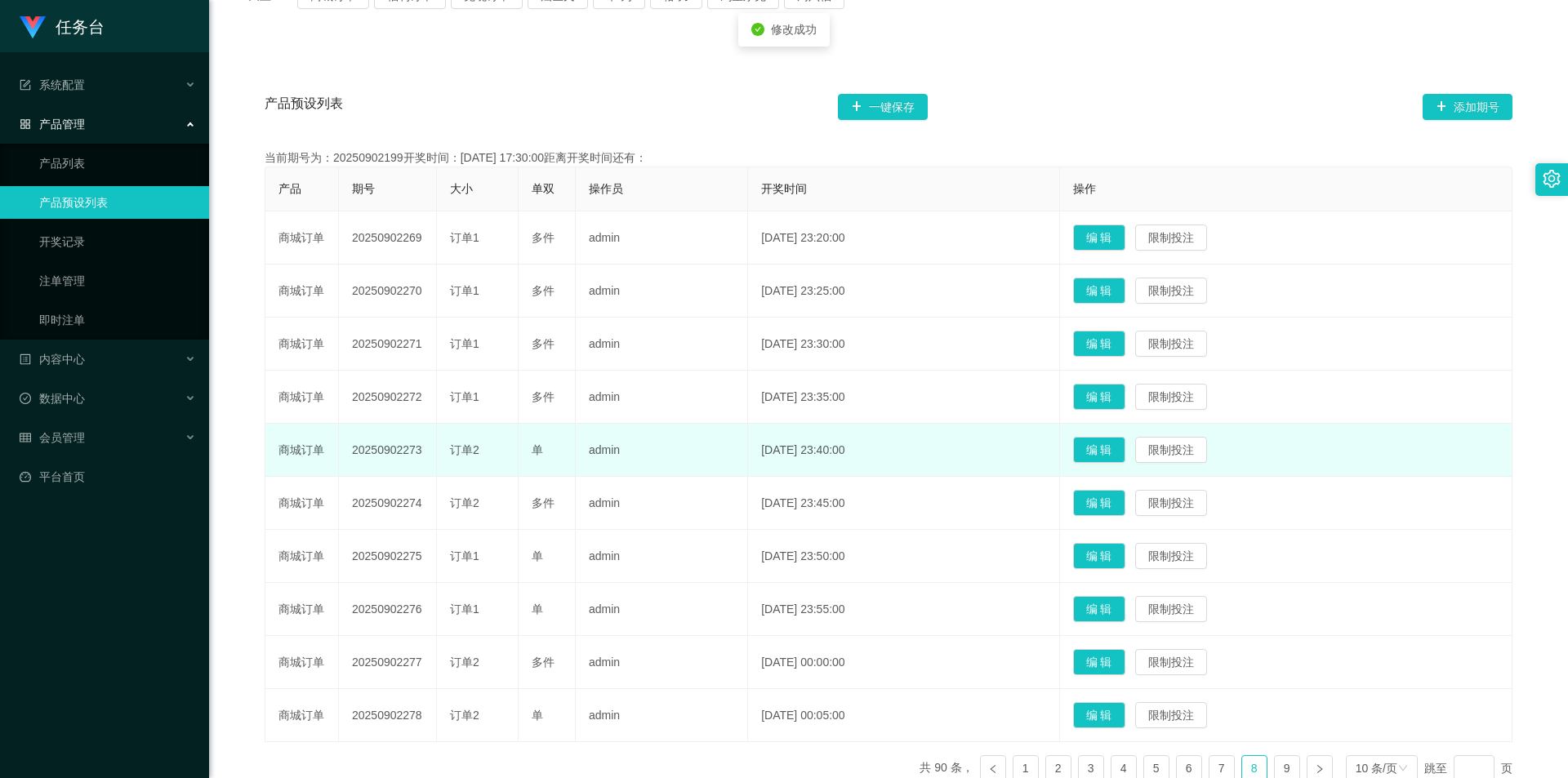
scroll to position [357, 0]
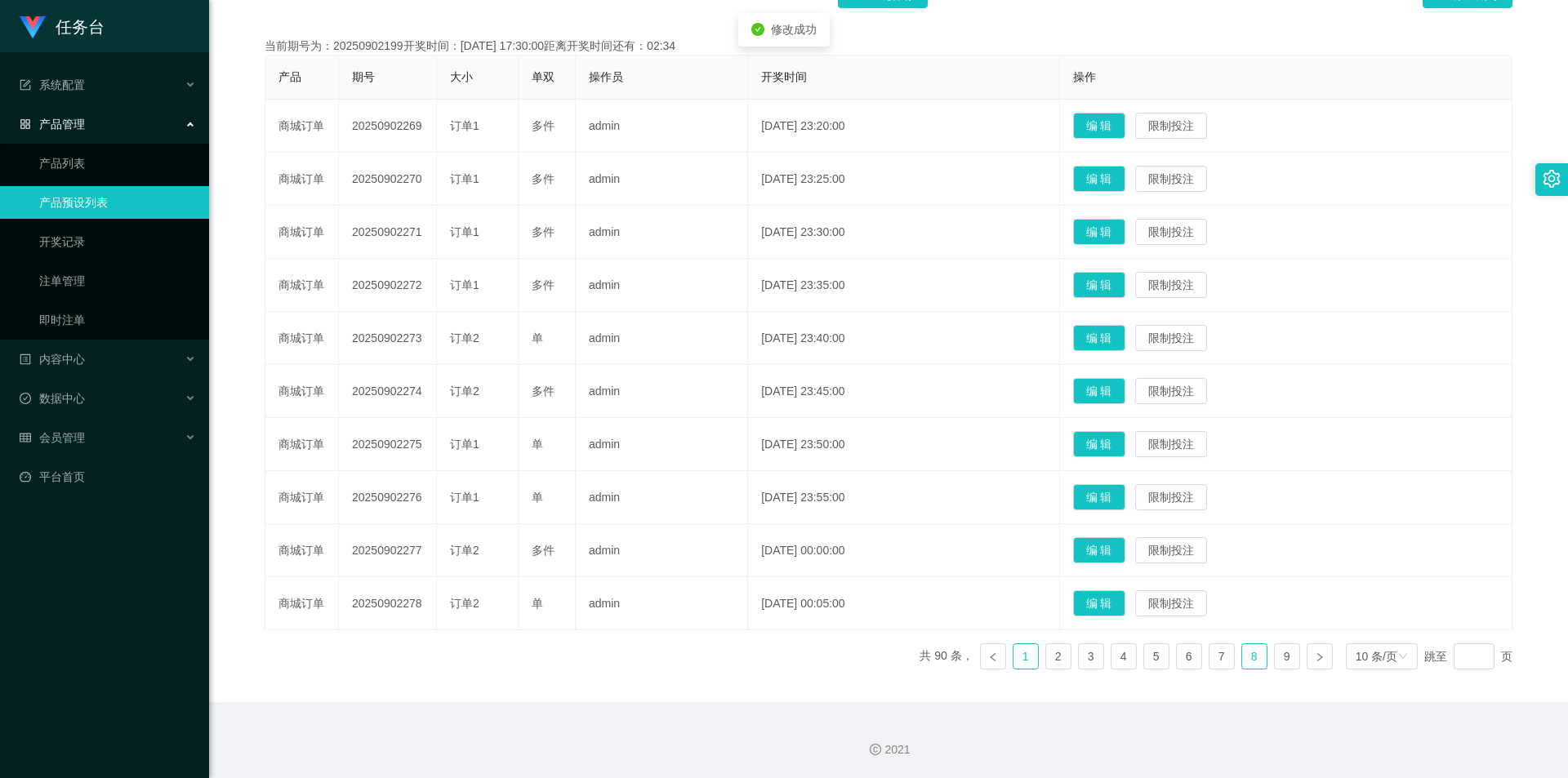
click at [1014, 655] on link "1" at bounding box center [1026, 656] width 25 height 25
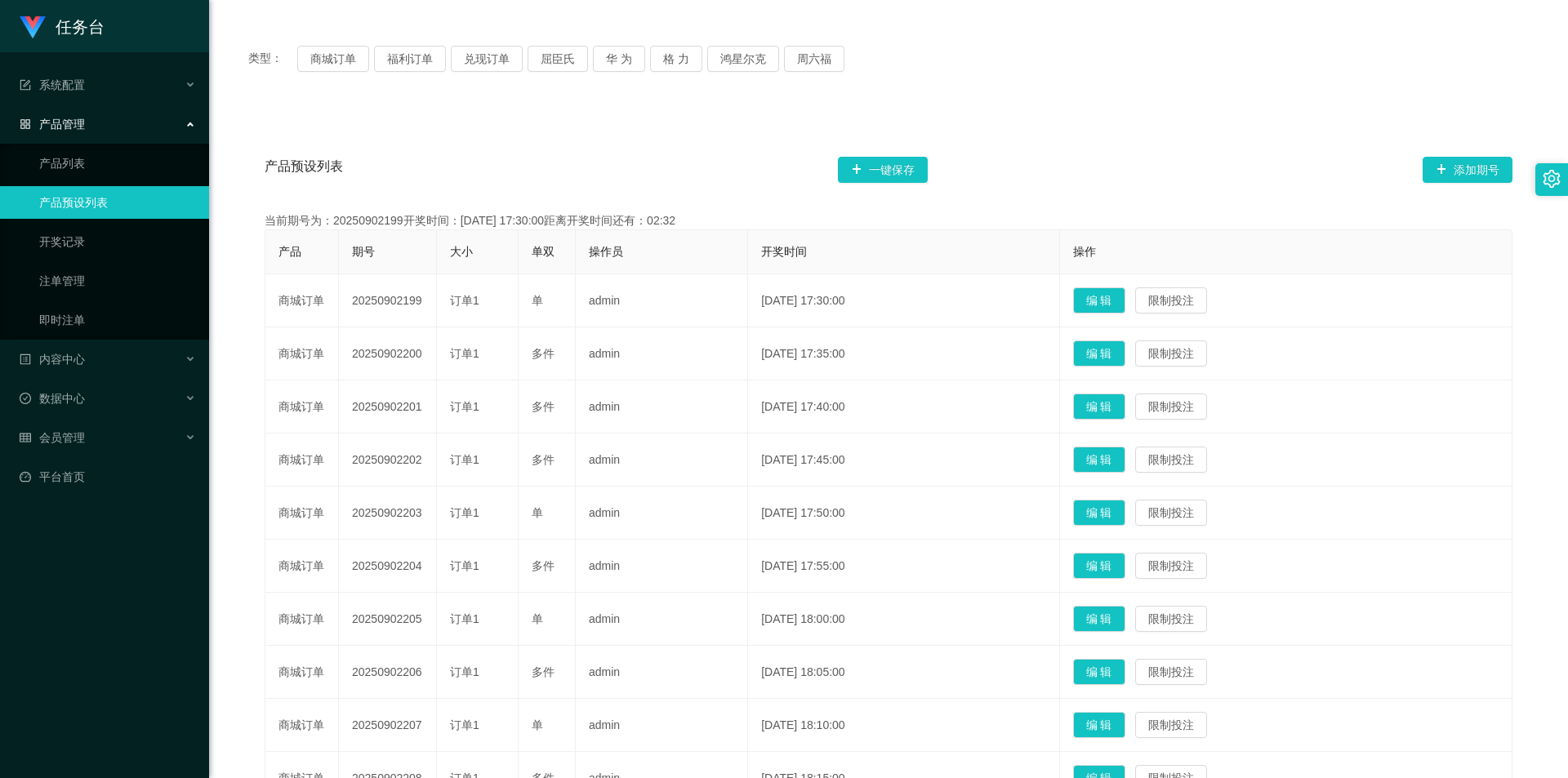
scroll to position [0, 0]
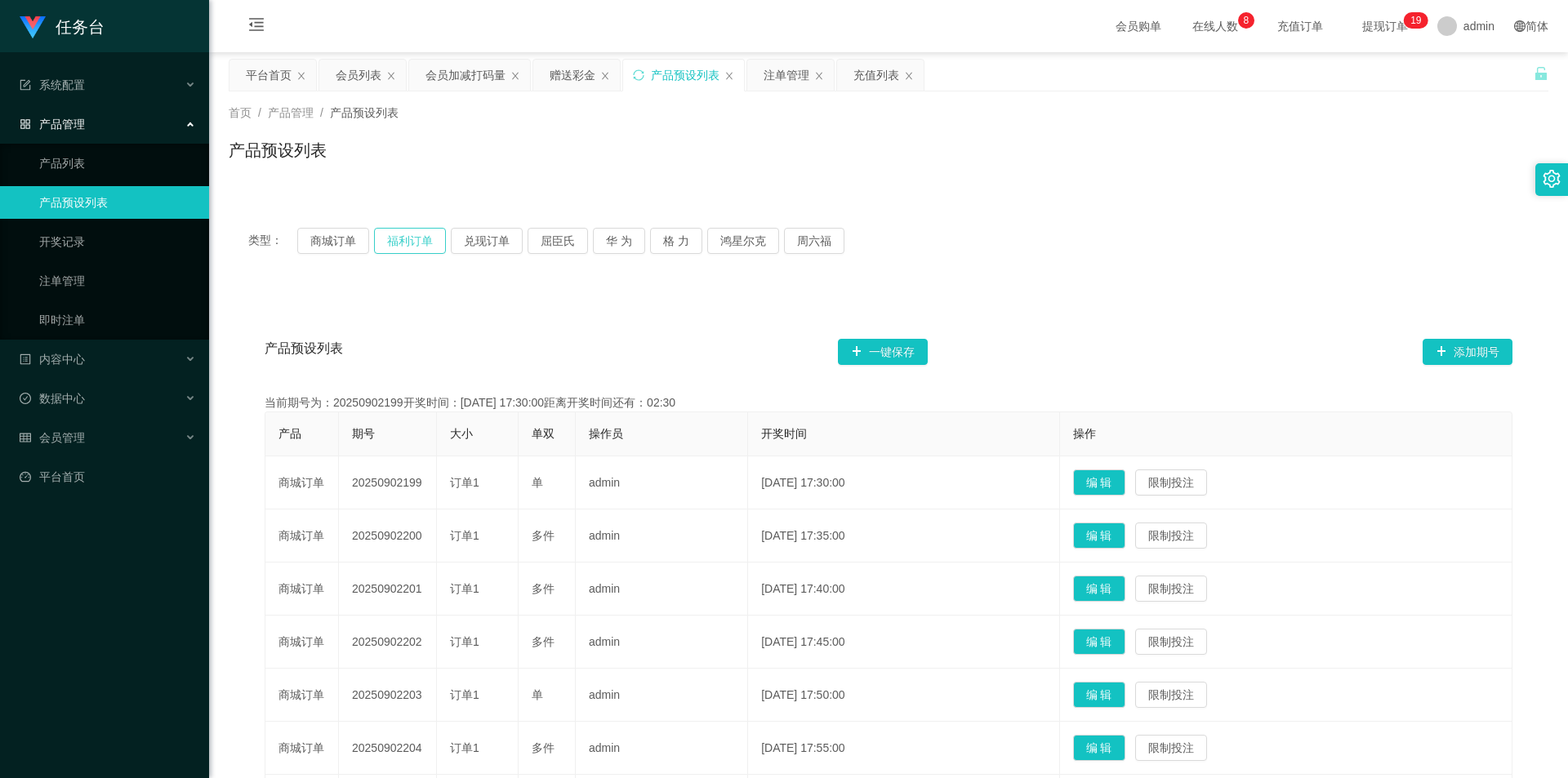
click at [414, 249] on button "福利订单" at bounding box center [410, 240] width 71 height 26
drag, startPoint x: 341, startPoint y: 66, endPoint x: 899, endPoint y: 115, distance: 560.1
click at [341, 66] on div "会员列表" at bounding box center [358, 75] width 46 height 31
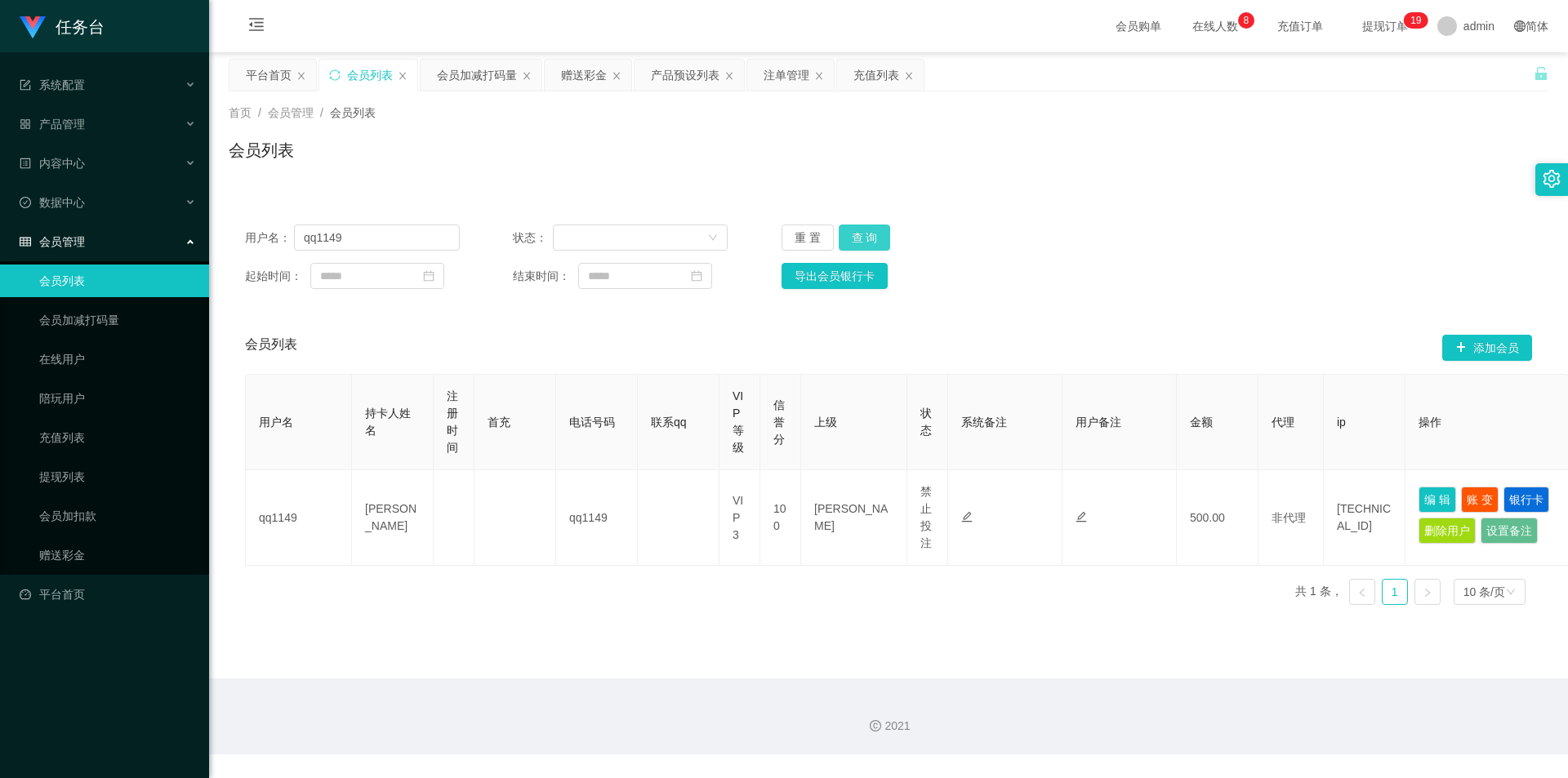
click at [870, 231] on button "查 询" at bounding box center [864, 237] width 52 height 26
click at [486, 76] on div "会员加减打码量" at bounding box center [477, 75] width 80 height 31
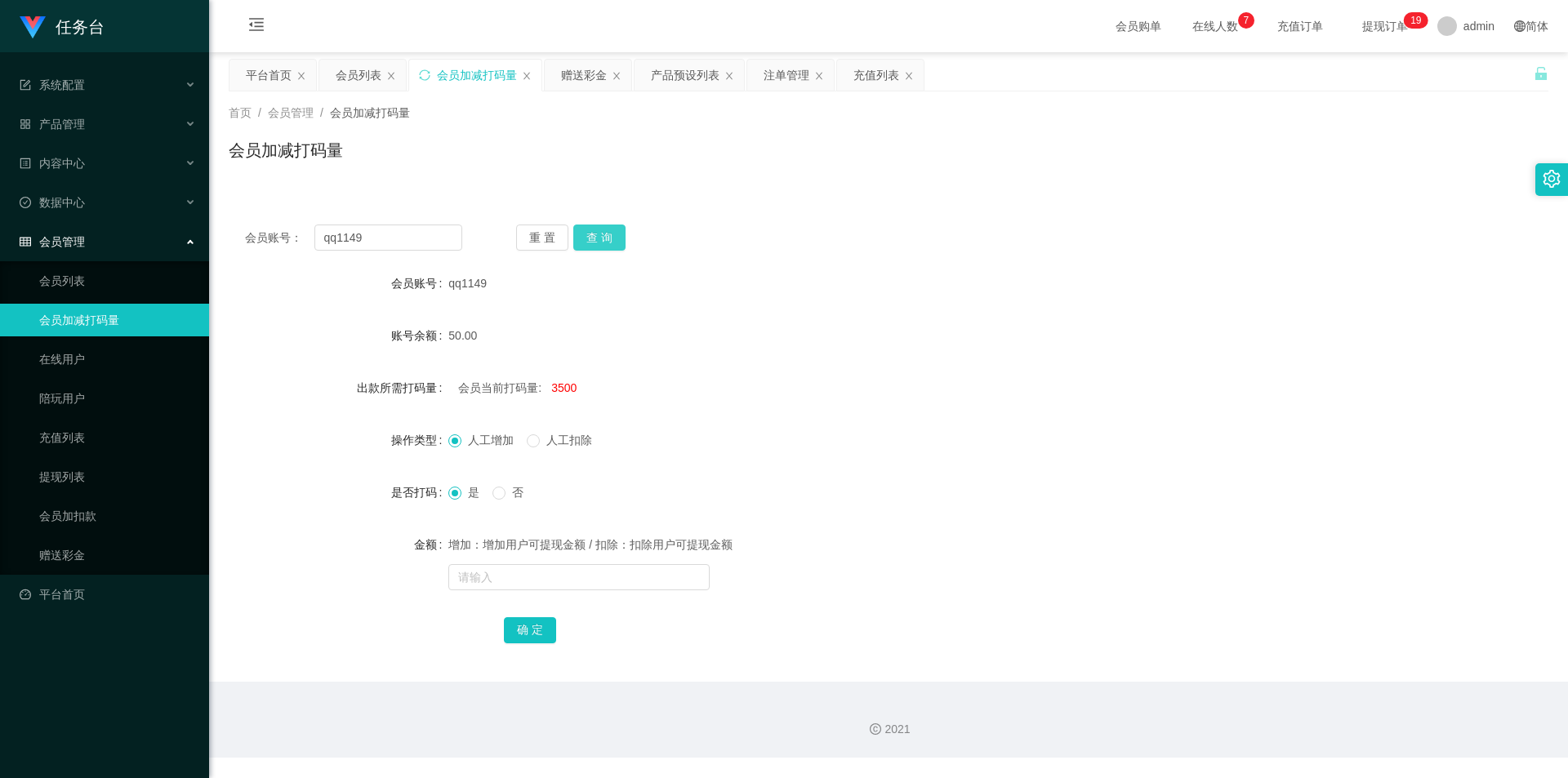
click at [601, 233] on button "查 询" at bounding box center [599, 237] width 52 height 26
click at [566, 572] on input "text" at bounding box center [579, 576] width 261 height 26
type input "5000"
click at [526, 627] on button "确 定" at bounding box center [530, 629] width 52 height 26
click at [501, 586] on input "text" at bounding box center [579, 576] width 261 height 26
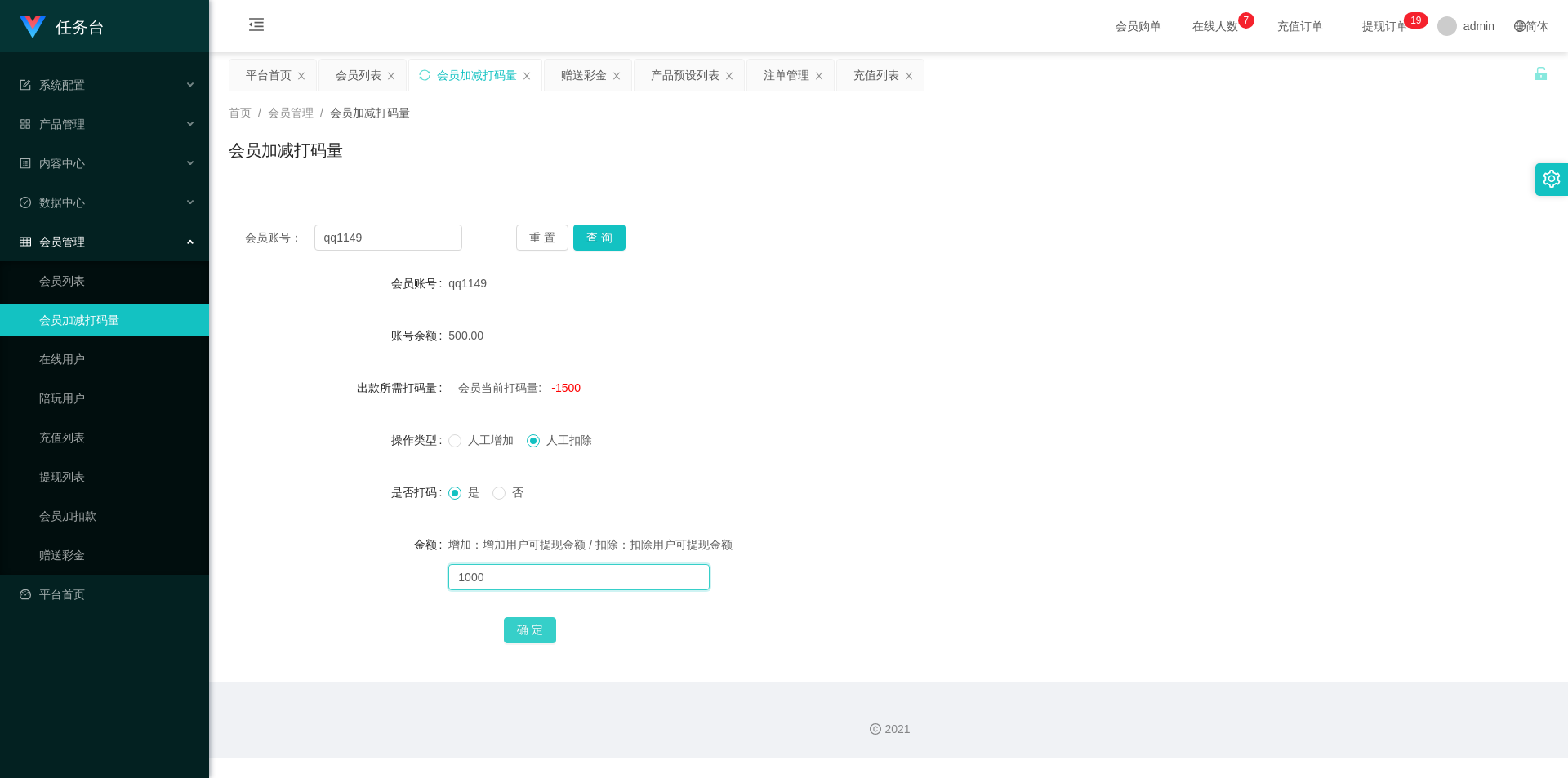
type input "1000"
click at [531, 643] on button "确 定" at bounding box center [530, 629] width 52 height 26
click at [357, 82] on div "会员列表" at bounding box center [358, 75] width 46 height 31
